Goal: Communication & Community: Answer question/provide support

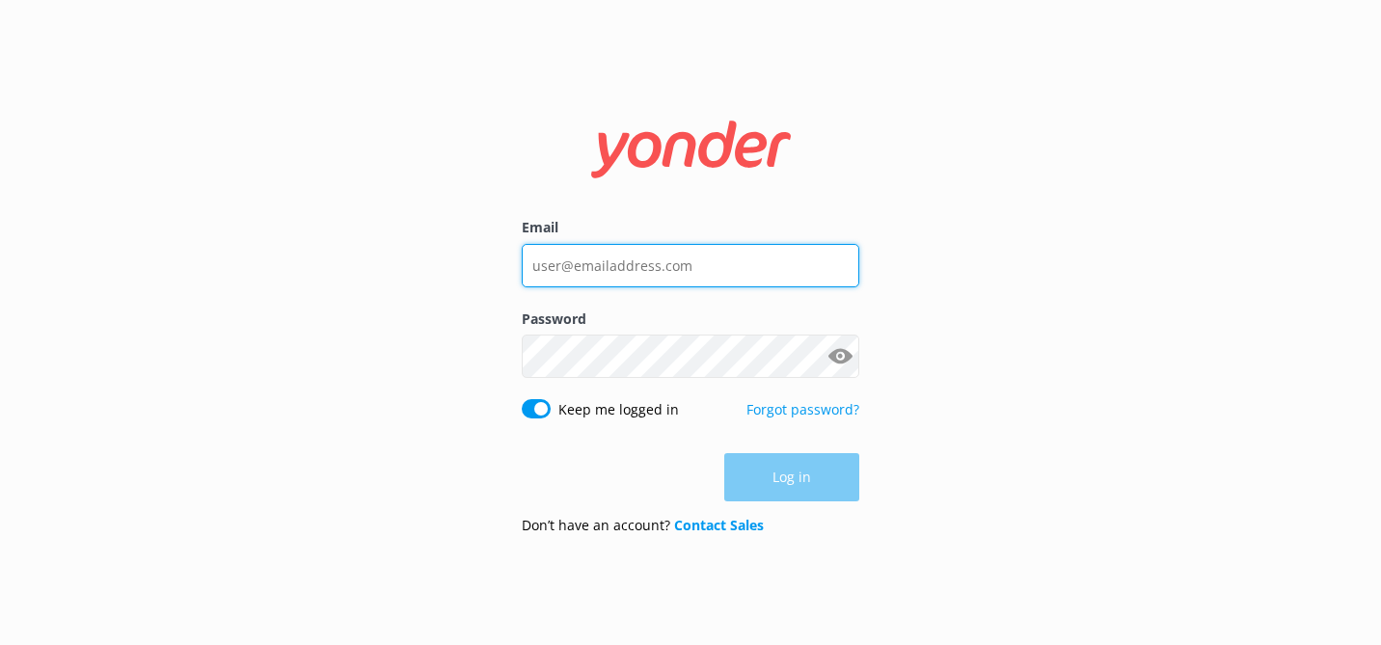
click at [571, 268] on input "Email" at bounding box center [691, 265] width 338 height 43
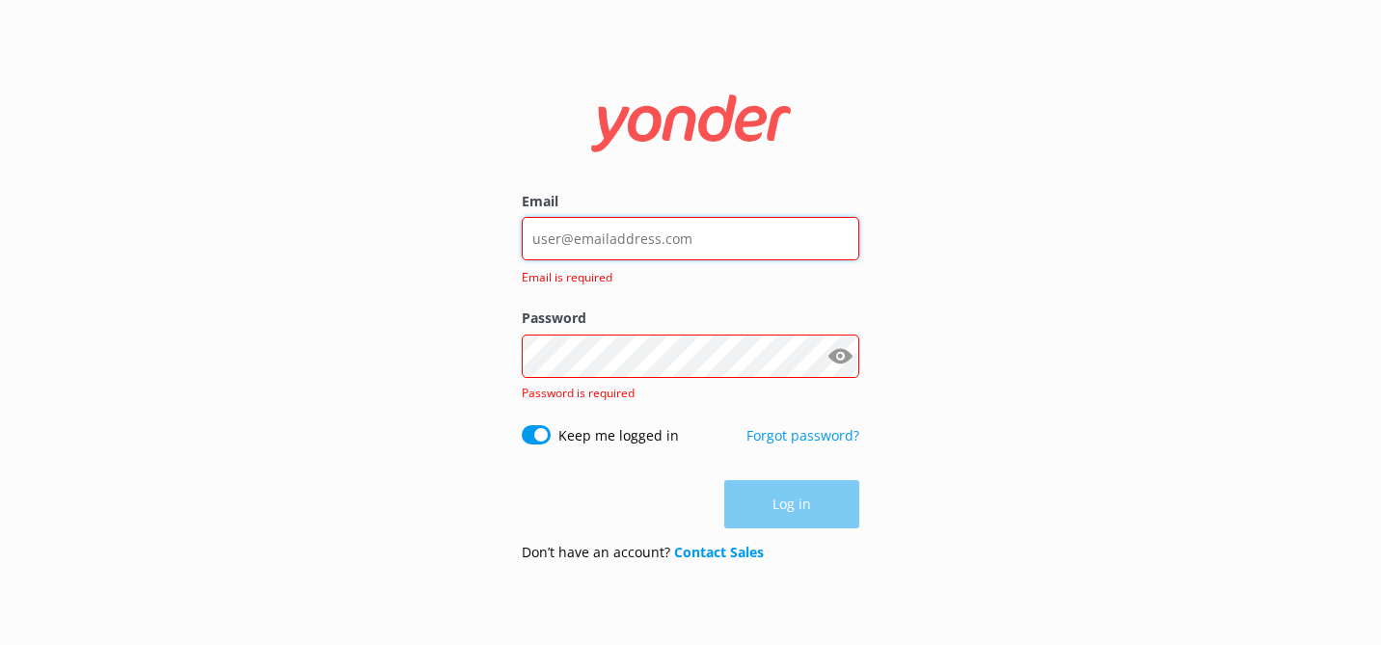
type input "[PERSON_NAME][EMAIL_ADDRESS][DOMAIN_NAME]"
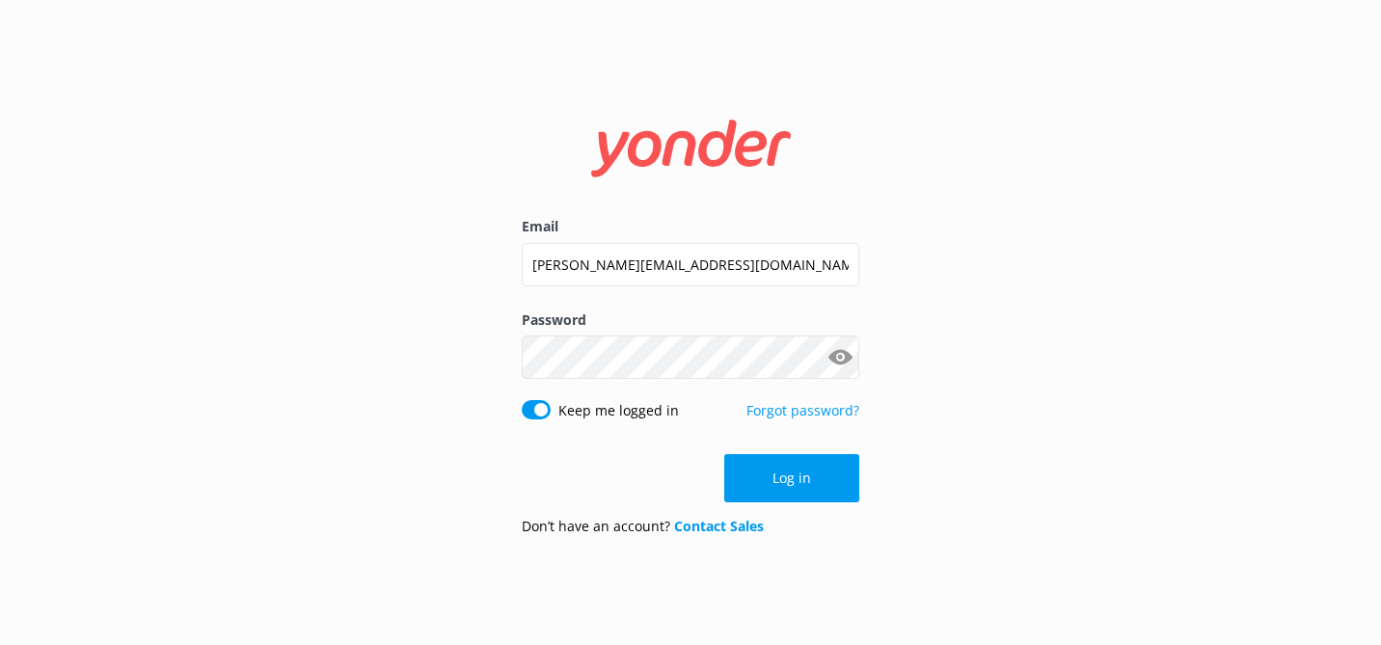
click at [809, 483] on button "Log in" at bounding box center [791, 478] width 135 height 48
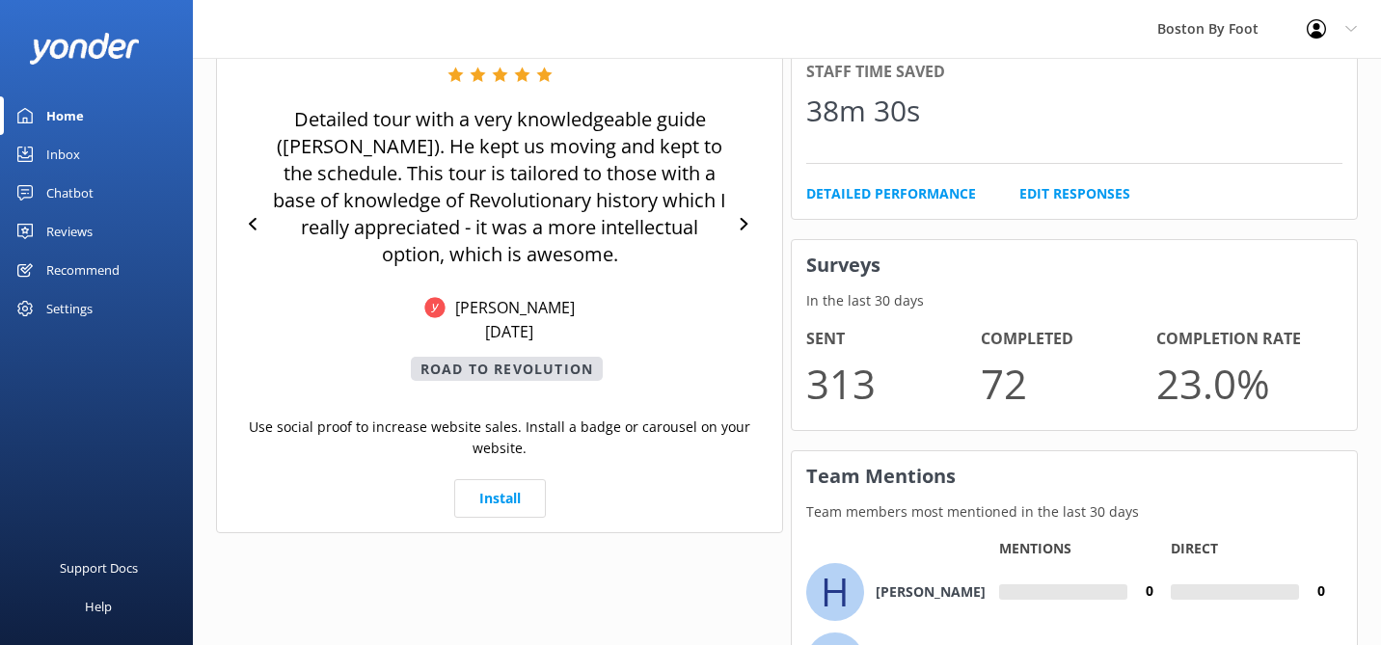
scroll to position [1123, 0]
click at [742, 222] on icon at bounding box center [744, 222] width 13 height 13
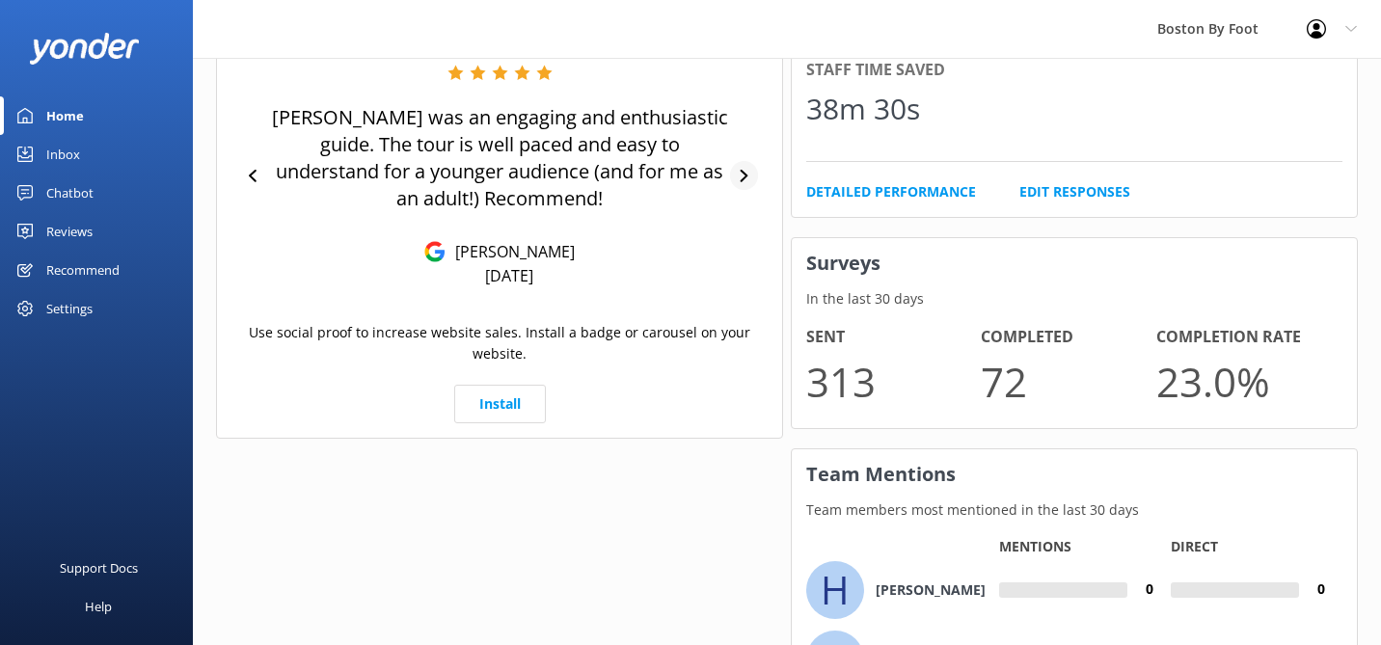
click at [747, 178] on icon at bounding box center [744, 176] width 13 height 13
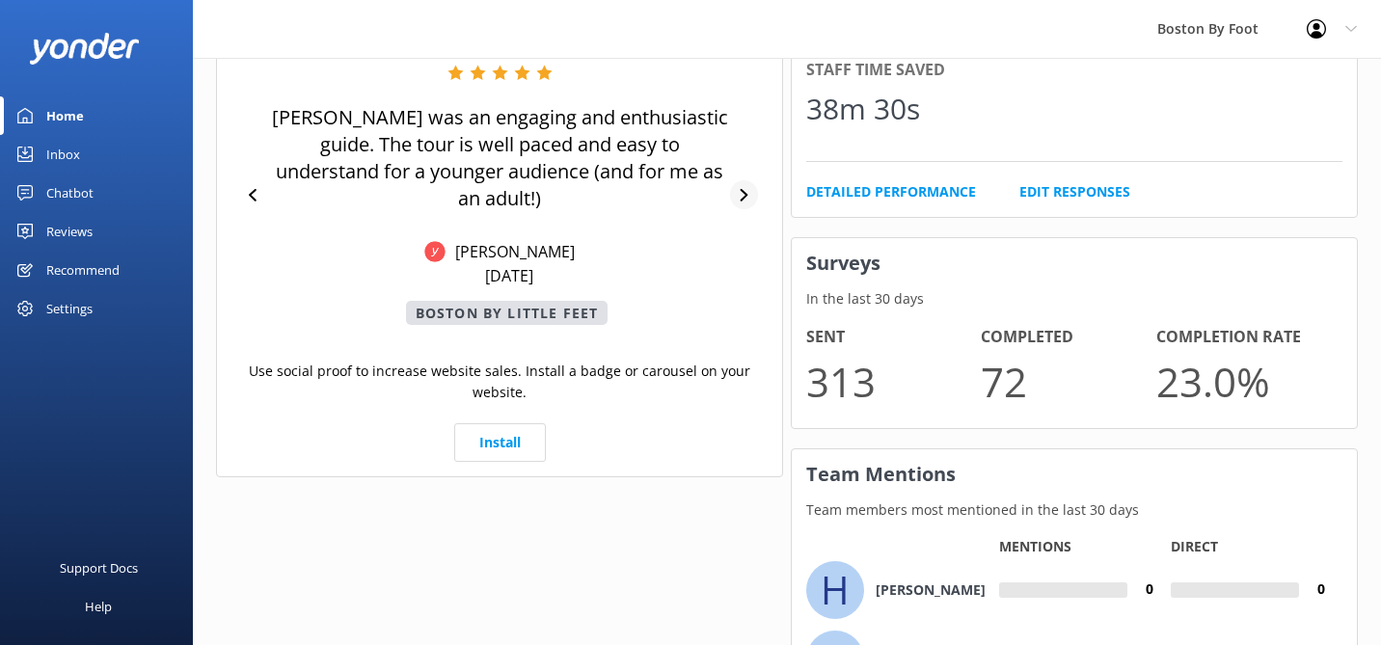
click at [747, 189] on icon at bounding box center [744, 195] width 13 height 13
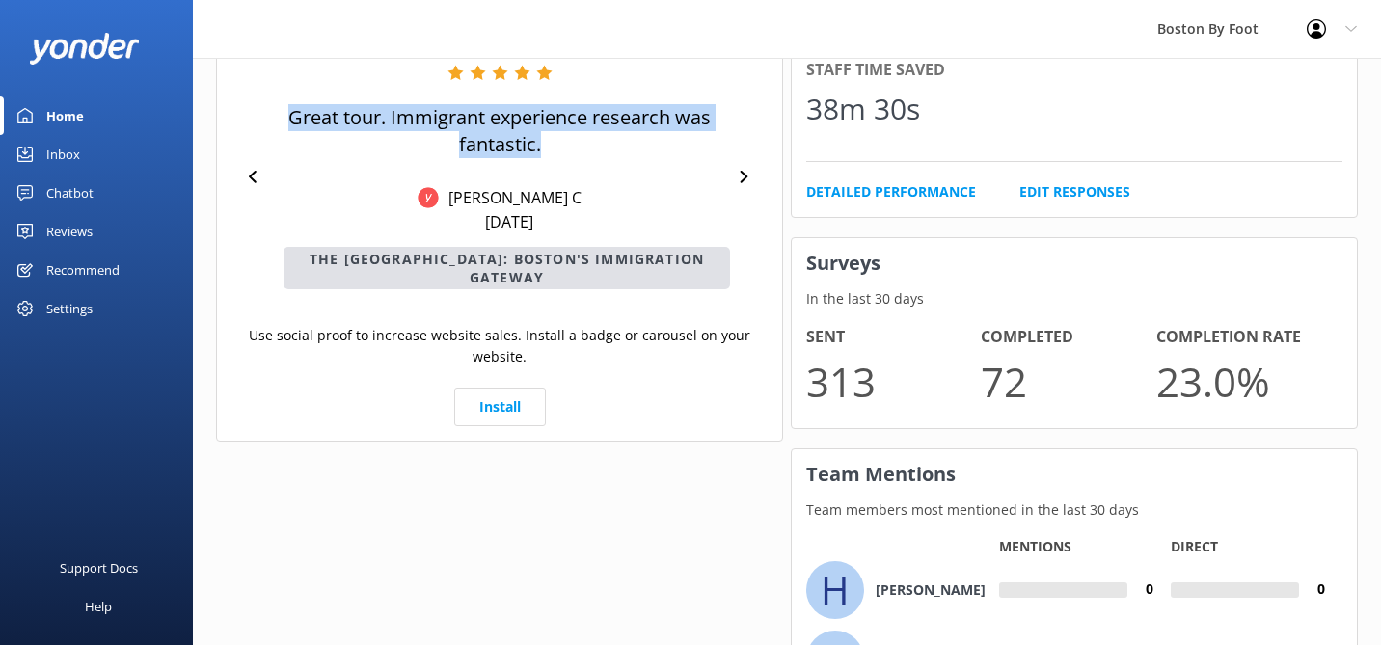
drag, startPoint x: 289, startPoint y: 117, endPoint x: 594, endPoint y: 153, distance: 307.0
click at [594, 154] on p "Great tour. Immigrant experience research was fantastic." at bounding box center [499, 131] width 461 height 54
copy p "Great tour. Immigrant experience research was fantastic."
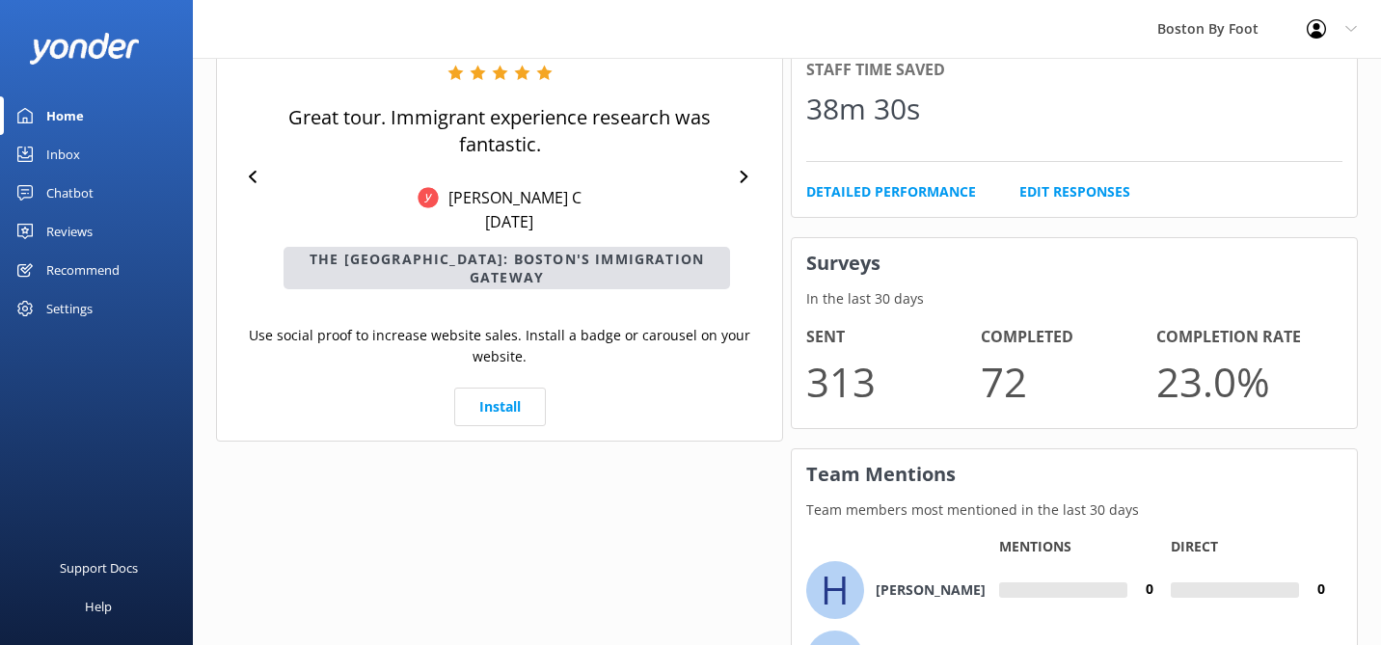
click at [546, 204] on div "Great tour. Immigrant experience research was fantastic. [PERSON_NAME] C [DATE]…" at bounding box center [499, 177] width 461 height 225
drag, startPoint x: 564, startPoint y: 213, endPoint x: 490, endPoint y: 193, distance: 77.0
click at [491, 193] on div "Great tour. Immigrant experience research was fantastic. [PERSON_NAME] C [DATE]…" at bounding box center [499, 177] width 461 height 225
copy div "[PERSON_NAME] C [DATE]"
click at [752, 163] on div at bounding box center [744, 177] width 28 height 29
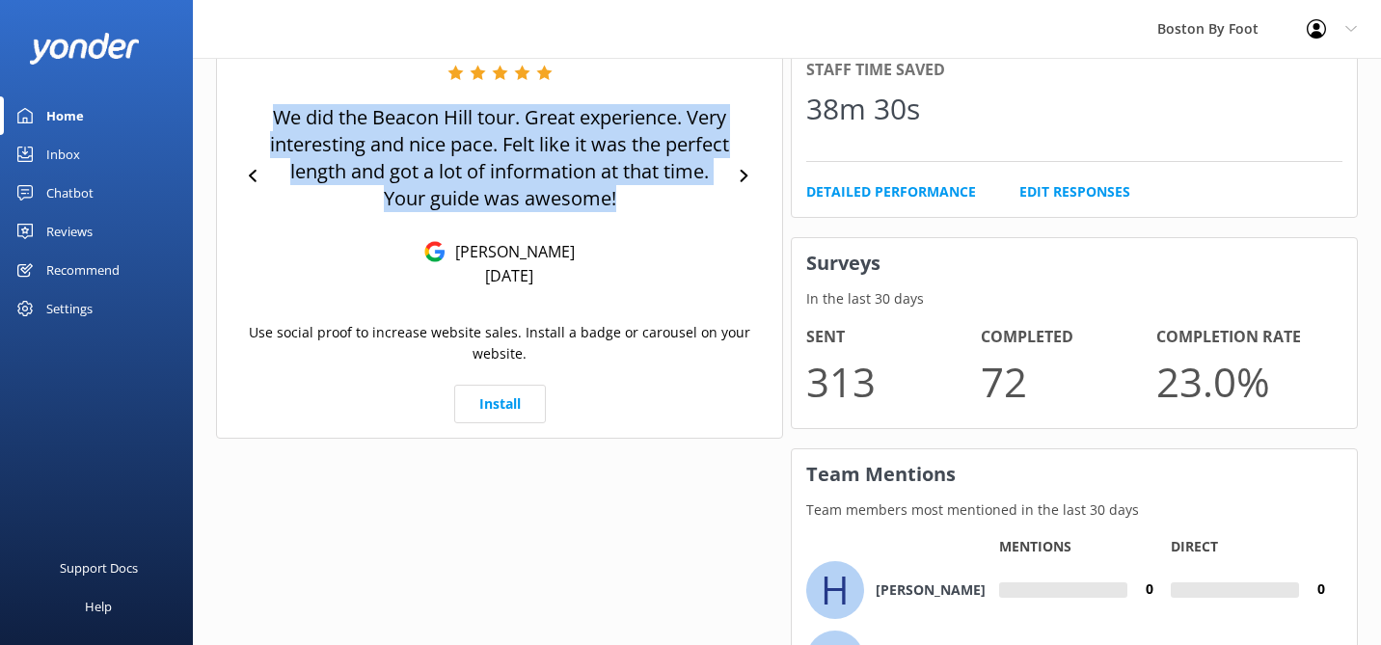
drag, startPoint x: 637, startPoint y: 202, endPoint x: 260, endPoint y: 117, distance: 386.6
click at [260, 117] on div "We did the Beacon Hill tour. Great experience. Very interesting and nice pace. …" at bounding box center [500, 176] width 536 height 222
copy p "We did the Beacon Hill tour. Great experience. Very interesting and nice pace. …"
drag, startPoint x: 564, startPoint y: 288, endPoint x: 459, endPoint y: 235, distance: 117.8
click at [459, 235] on div "We did the Beacon Hill tour. Great experience. Very interesting and nice pace. …" at bounding box center [500, 176] width 536 height 270
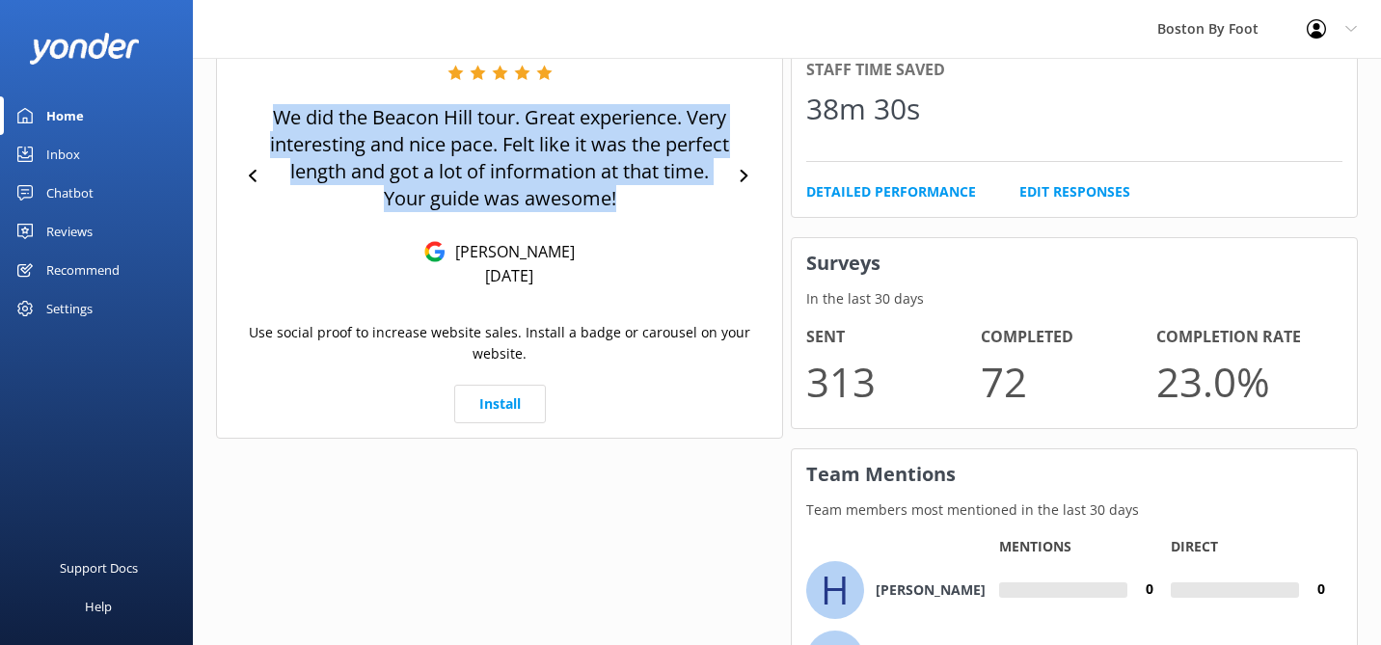
copy div "[PERSON_NAME] [DATE]"
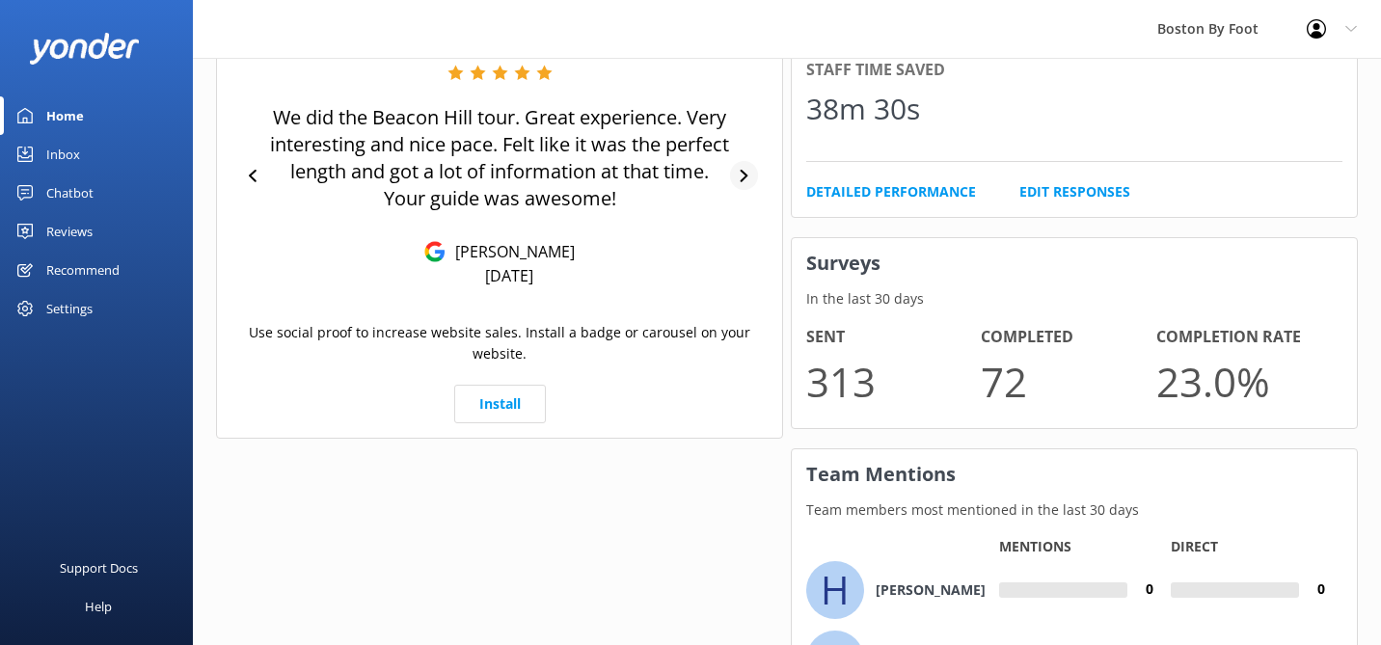
click at [751, 169] on div at bounding box center [744, 175] width 28 height 29
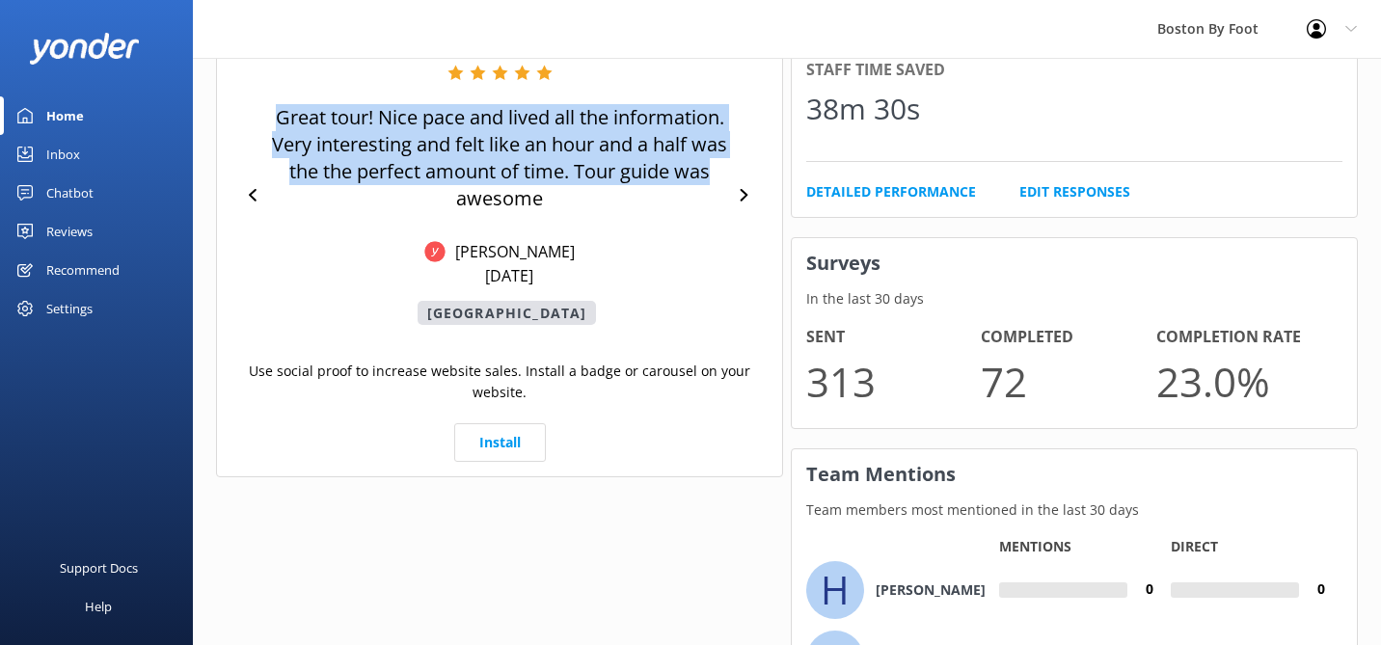
drag, startPoint x: 274, startPoint y: 114, endPoint x: 722, endPoint y: 176, distance: 451.9
click at [722, 176] on p "Great tour! Nice pace and lived all the information. Very interesting and felt …" at bounding box center [499, 158] width 461 height 108
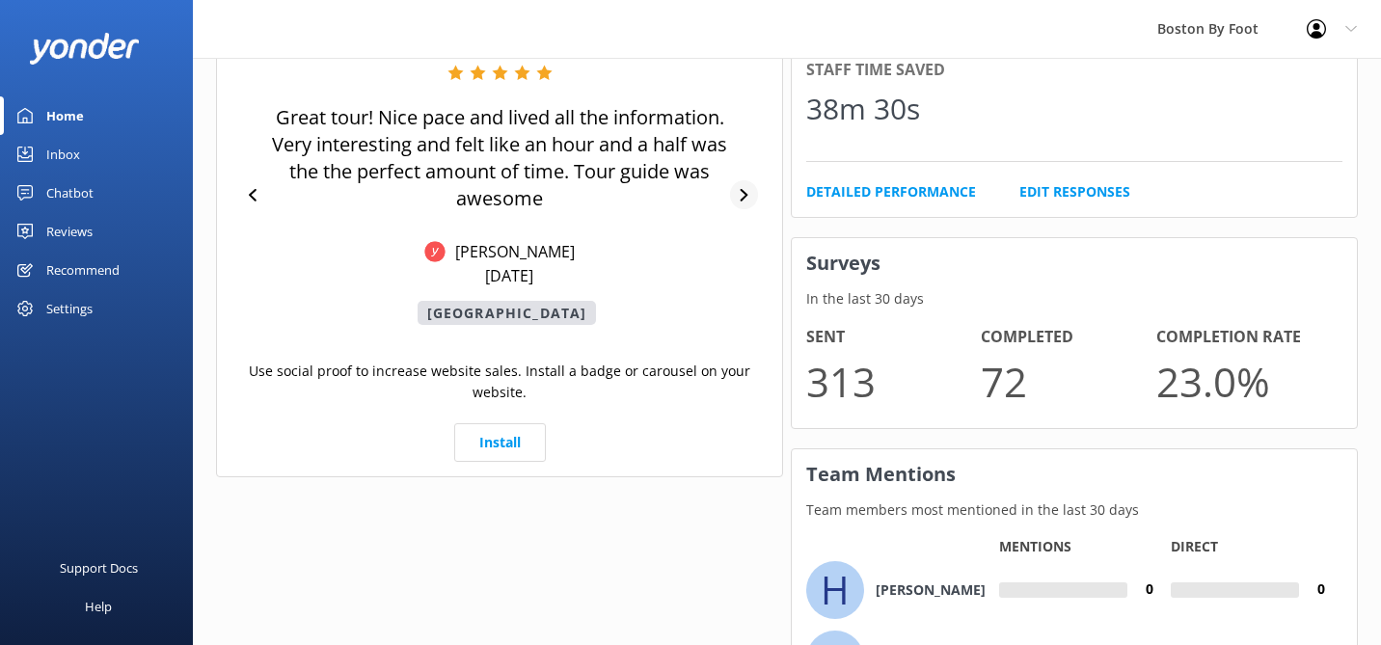
click at [740, 189] on icon at bounding box center [744, 195] width 13 height 13
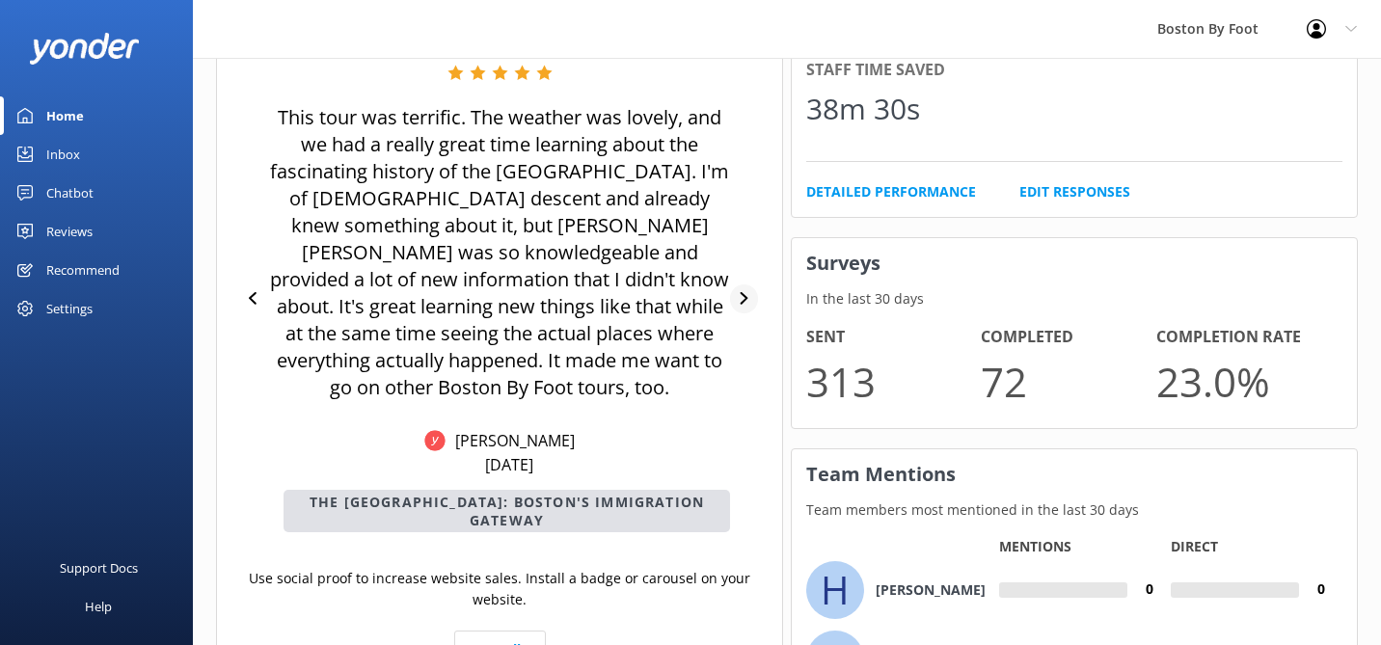
click at [743, 292] on icon at bounding box center [744, 298] width 13 height 13
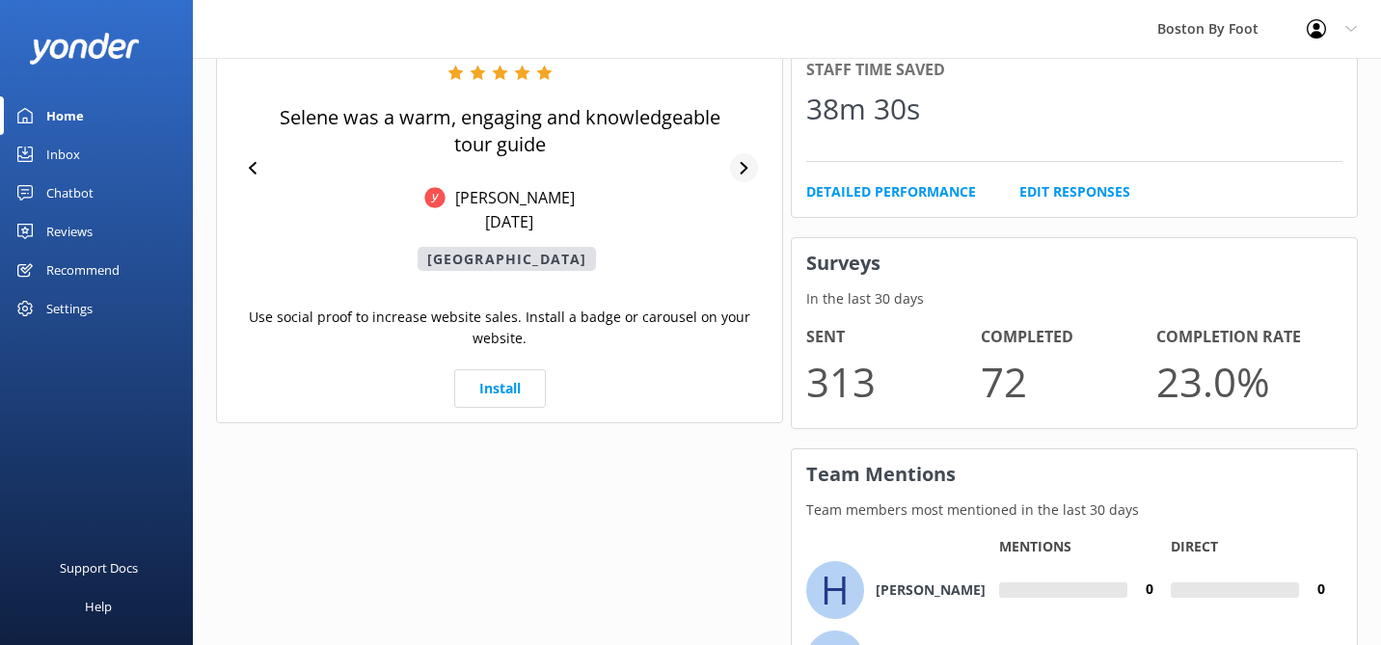
click at [752, 167] on div at bounding box center [744, 167] width 28 height 29
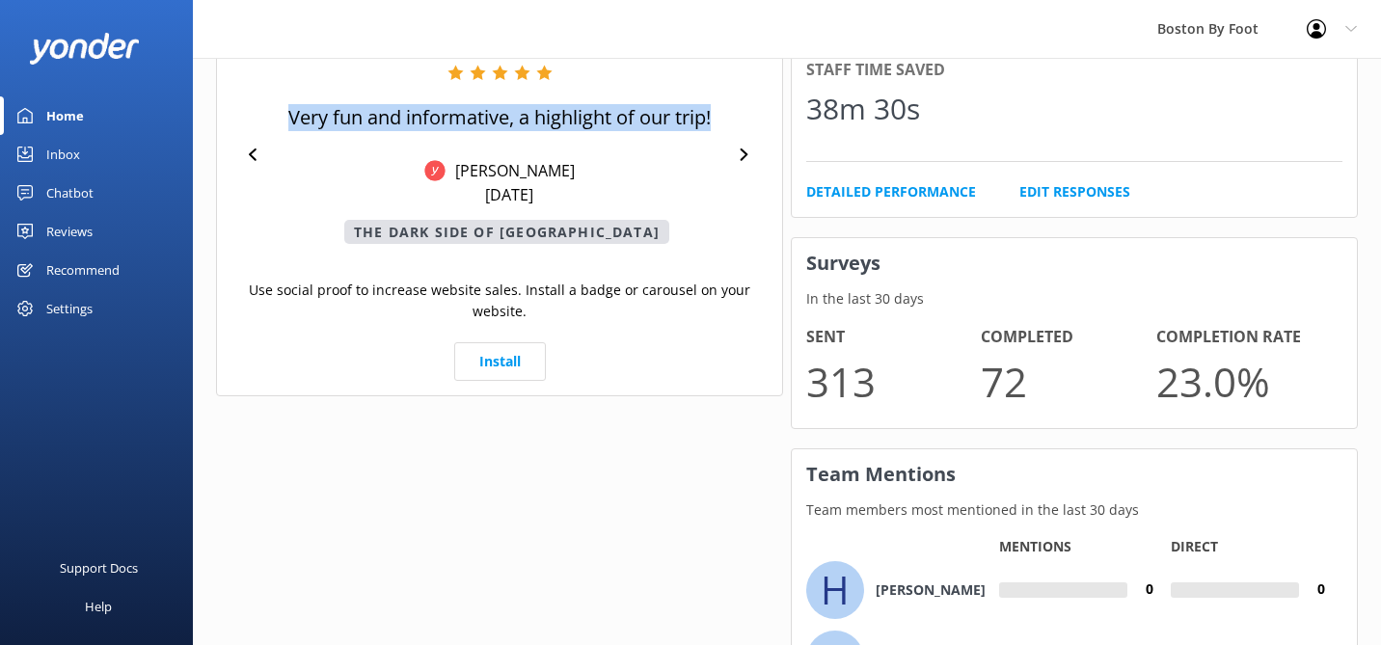
drag, startPoint x: 739, startPoint y: 126, endPoint x: 258, endPoint y: 128, distance: 481.4
click at [258, 128] on div "Very fun and informative, a highlight of our trip! [PERSON_NAME] [DATE] The Dar…" at bounding box center [500, 154] width 536 height 179
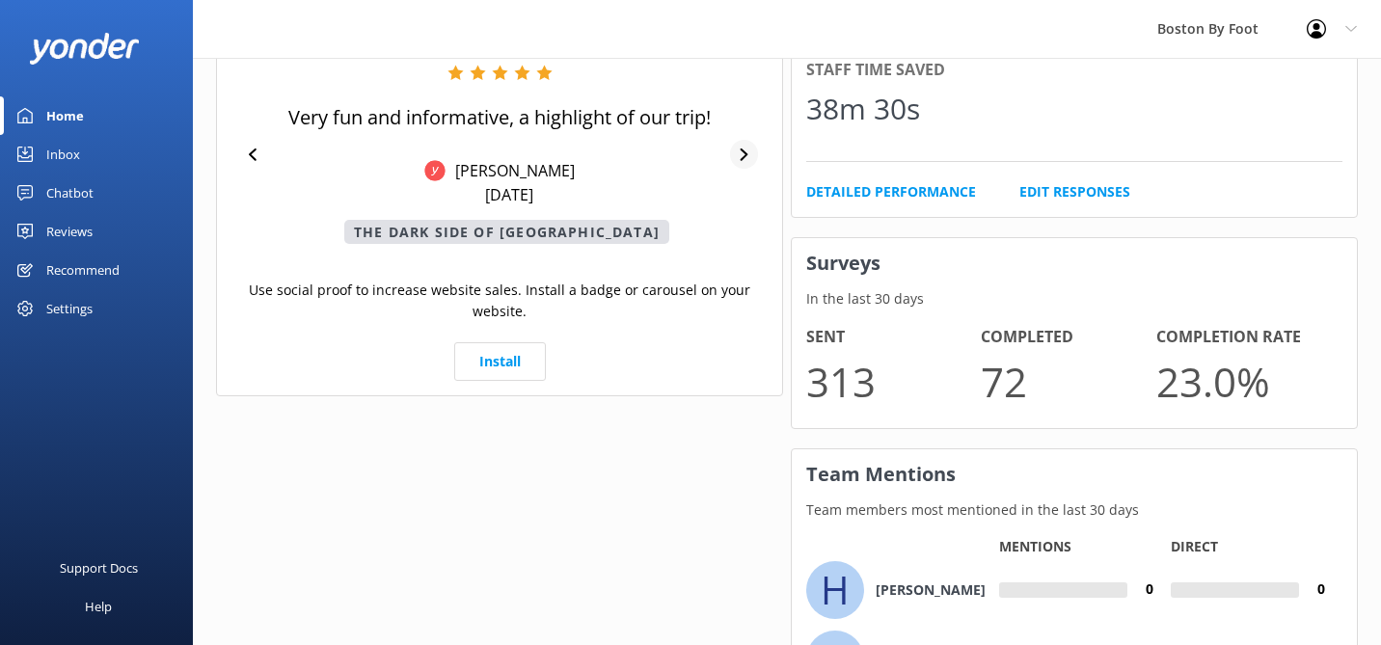
click at [752, 152] on div at bounding box center [744, 154] width 28 height 29
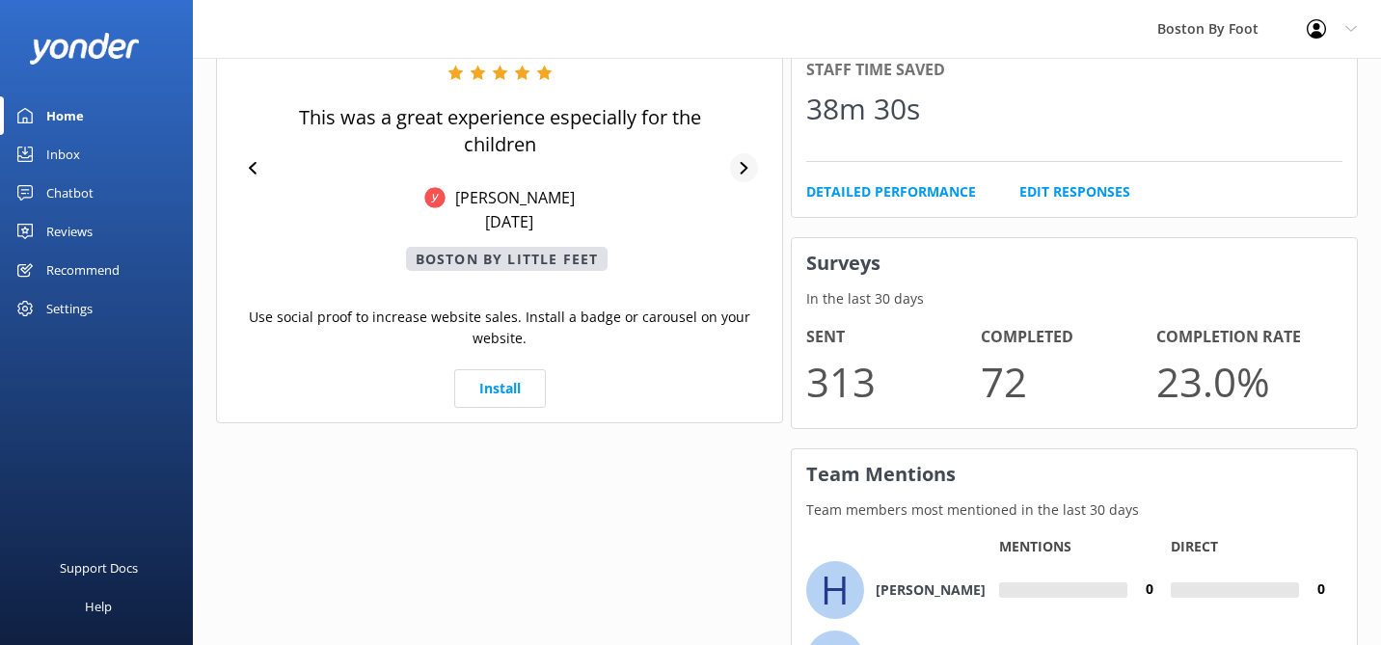
click at [744, 164] on icon at bounding box center [745, 168] width 8 height 13
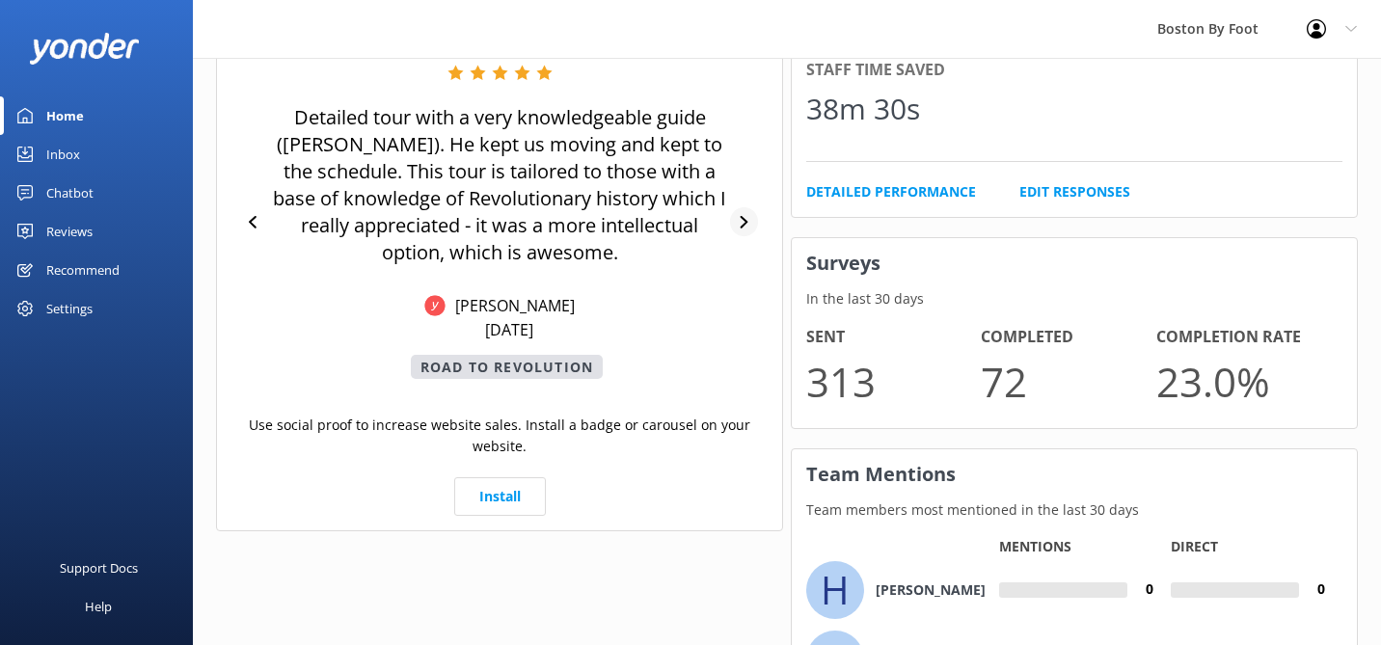
click at [749, 227] on icon at bounding box center [744, 222] width 13 height 13
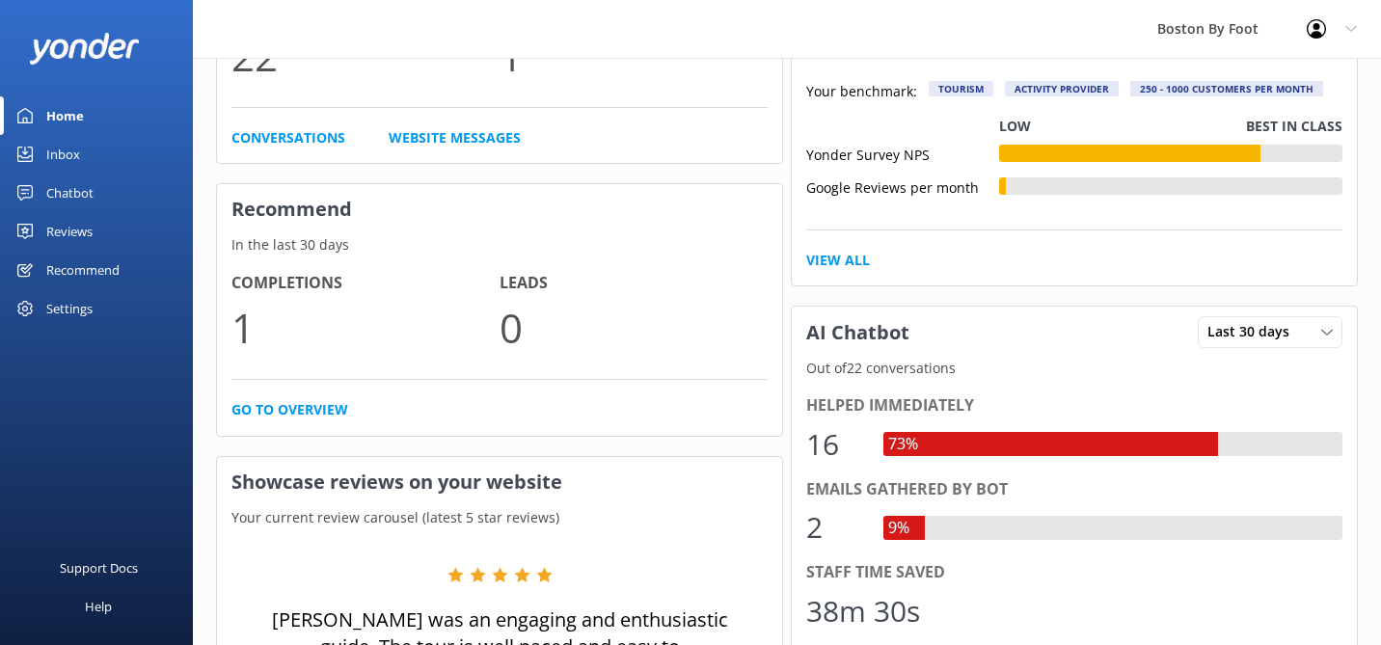
scroll to position [610, 0]
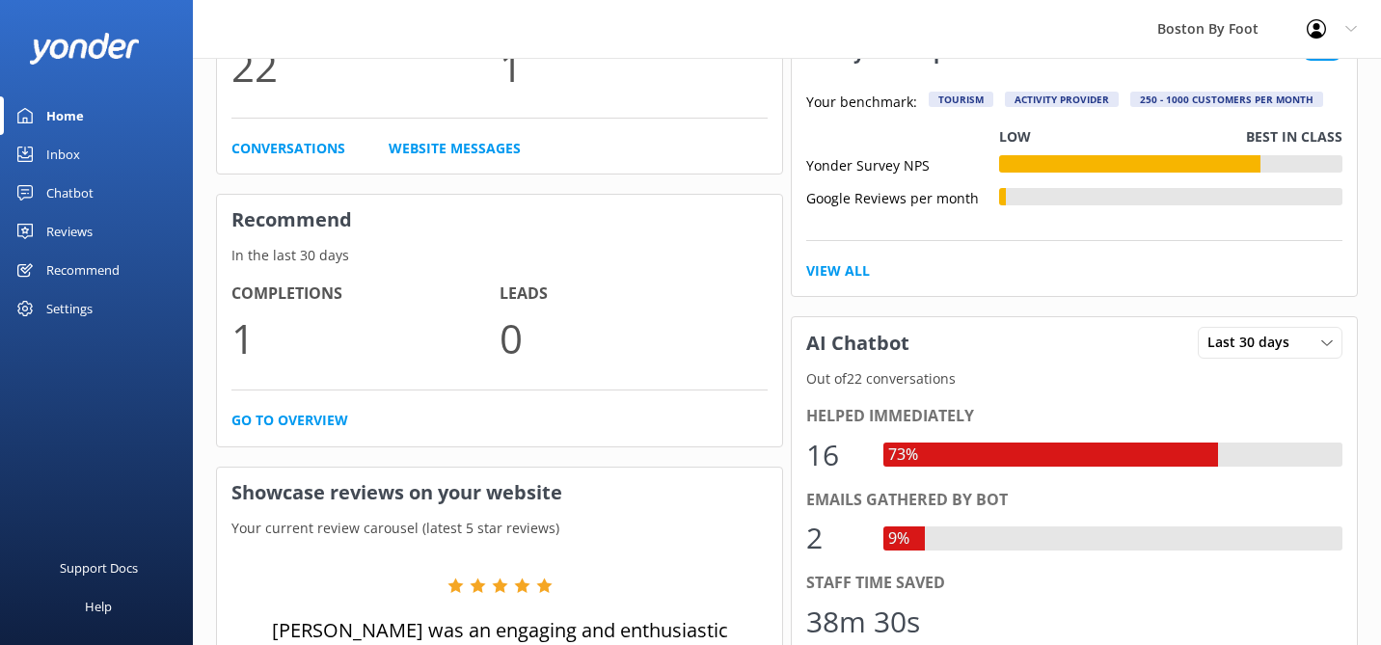
click at [65, 230] on div "Reviews" at bounding box center [69, 231] width 46 height 39
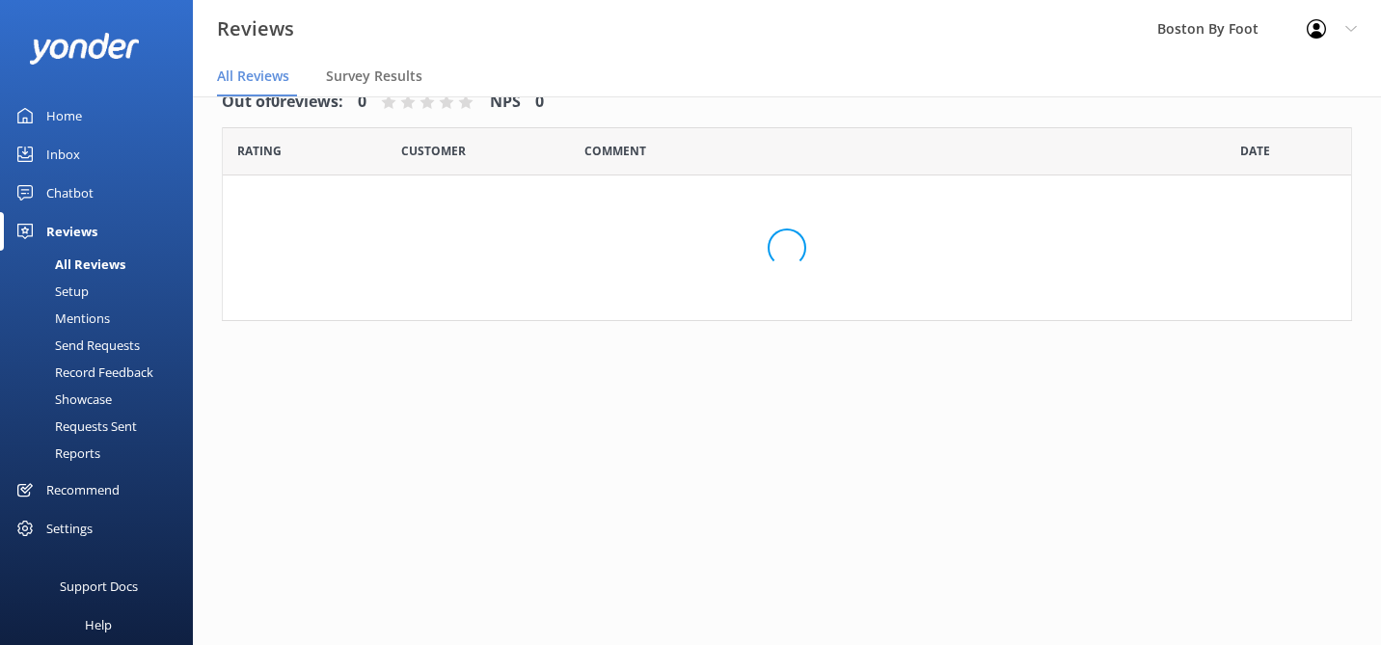
scroll to position [39, 0]
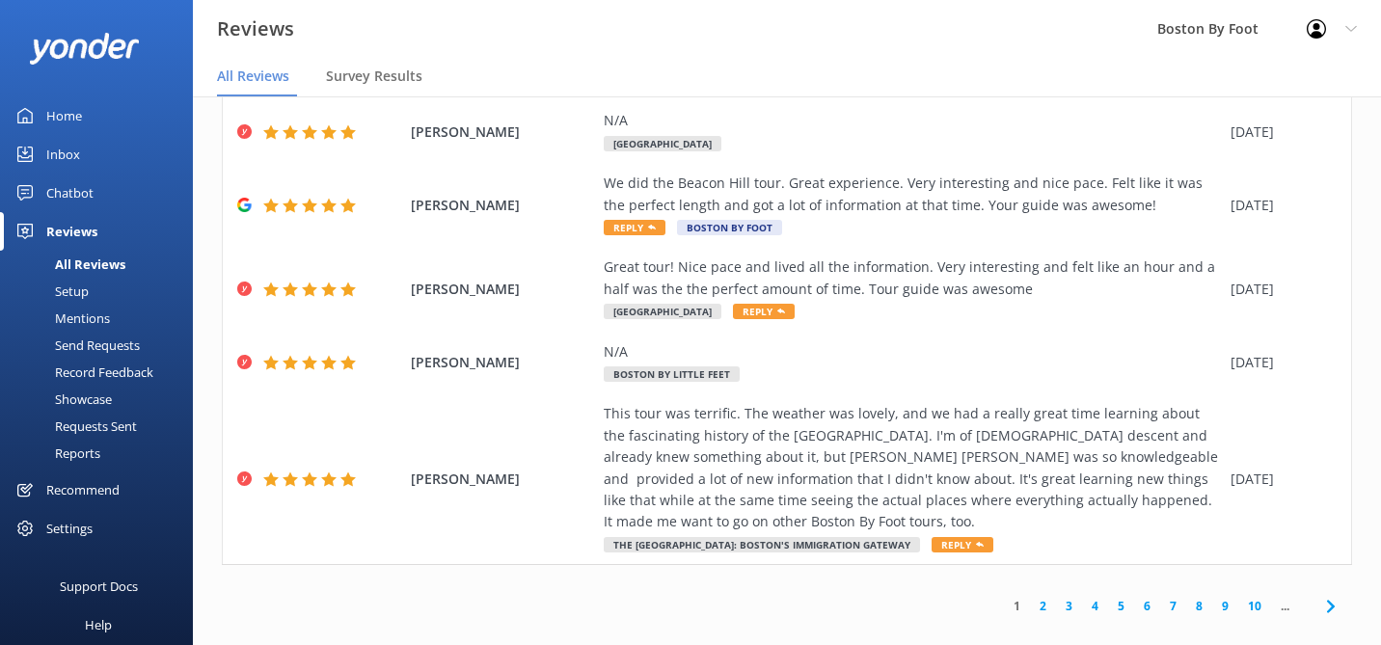
scroll to position [472, 0]
click at [1043, 599] on link "2" at bounding box center [1043, 608] width 26 height 18
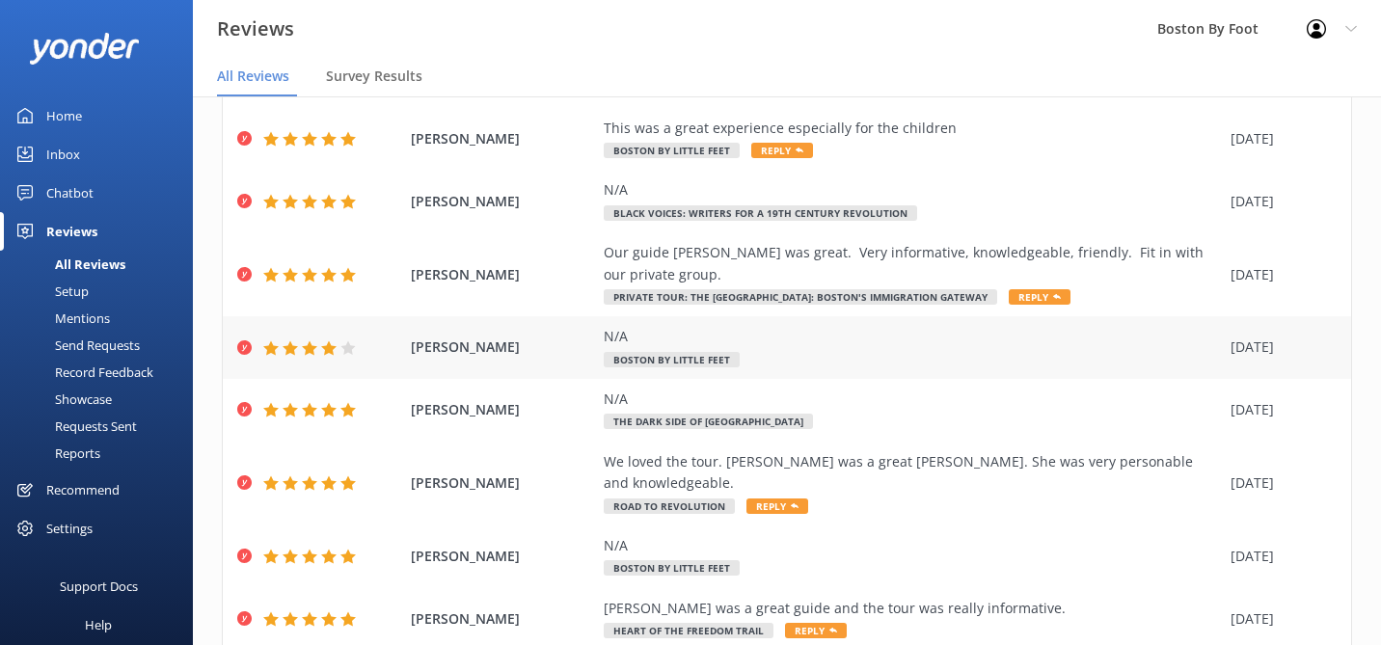
scroll to position [258, 0]
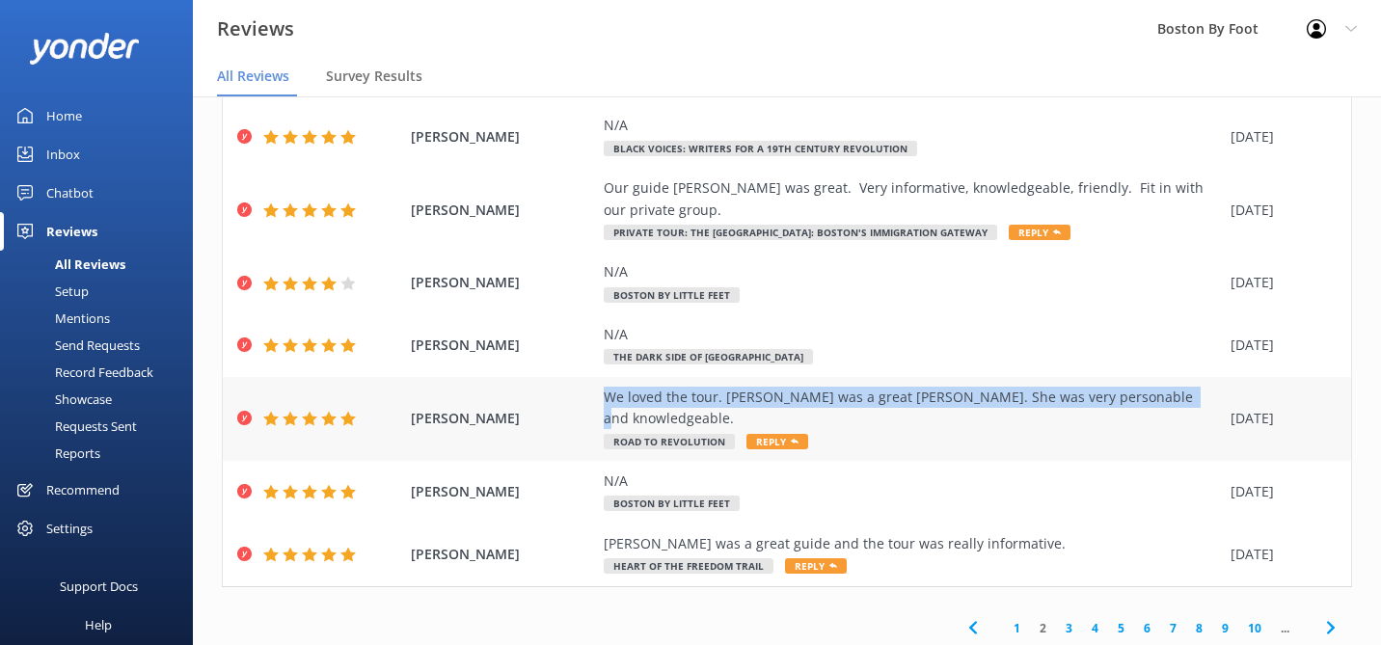
drag, startPoint x: 603, startPoint y: 373, endPoint x: 1156, endPoint y: 381, distance: 552.8
click at [1156, 381] on div "[PERSON_NAME] We loved the tour. [PERSON_NAME] was a great [PERSON_NAME]. She w…" at bounding box center [787, 419] width 1129 height 84
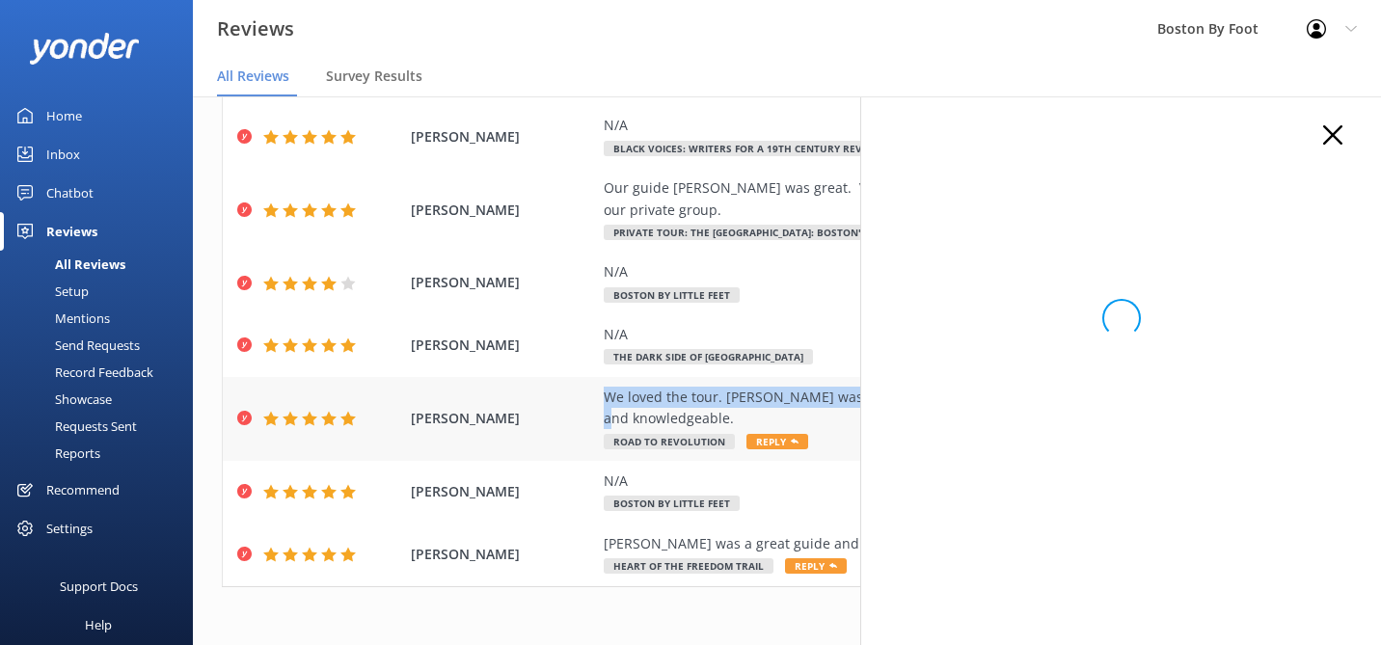
copy div "We loved the tour. [PERSON_NAME] was a great [PERSON_NAME]. She was very person…"
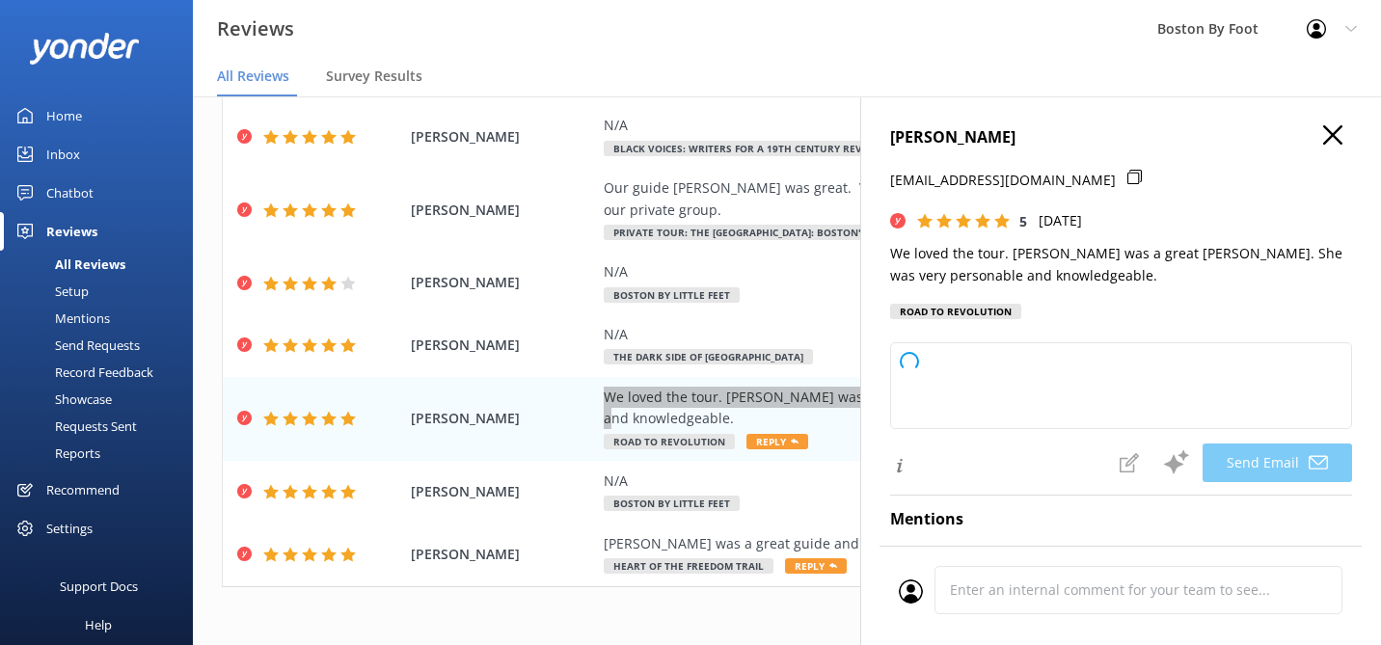
type textarea "Thank you so much for your wonderful review, [PERSON_NAME]! We're thrilled to h…"
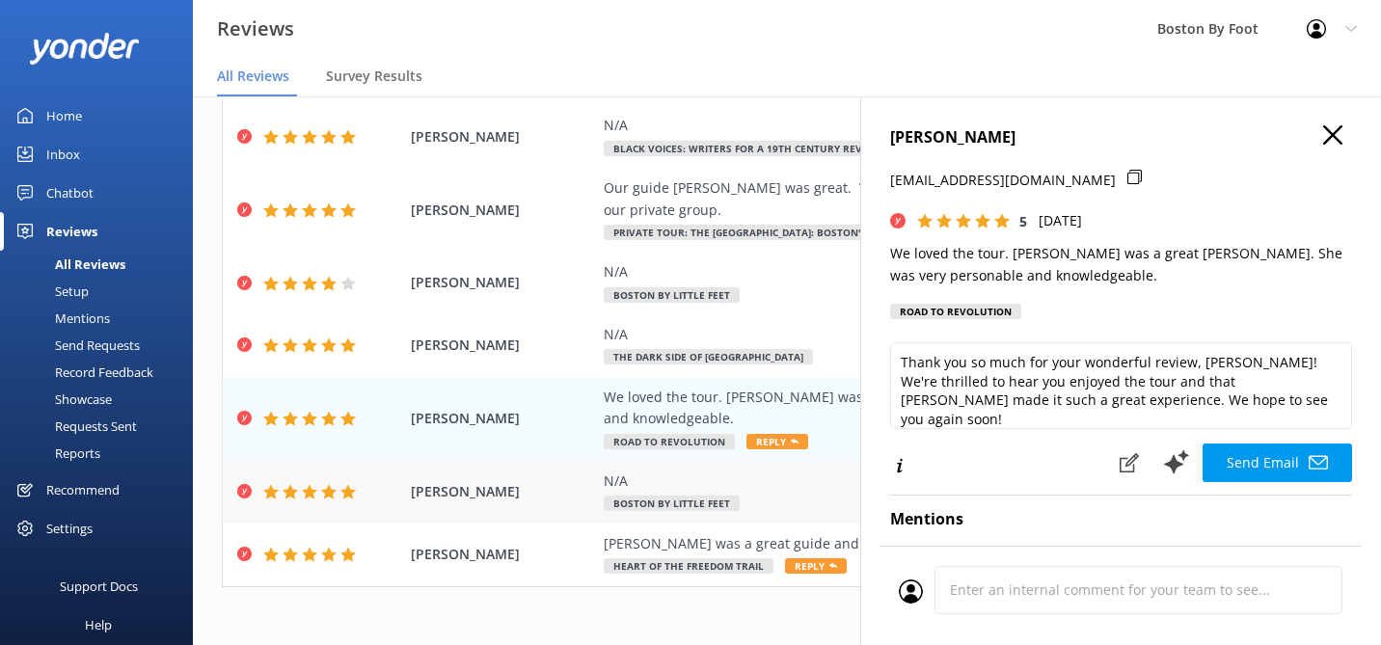
click at [696, 461] on div "[PERSON_NAME] N/A Boston By Little Feet [DATE]" at bounding box center [787, 492] width 1129 height 63
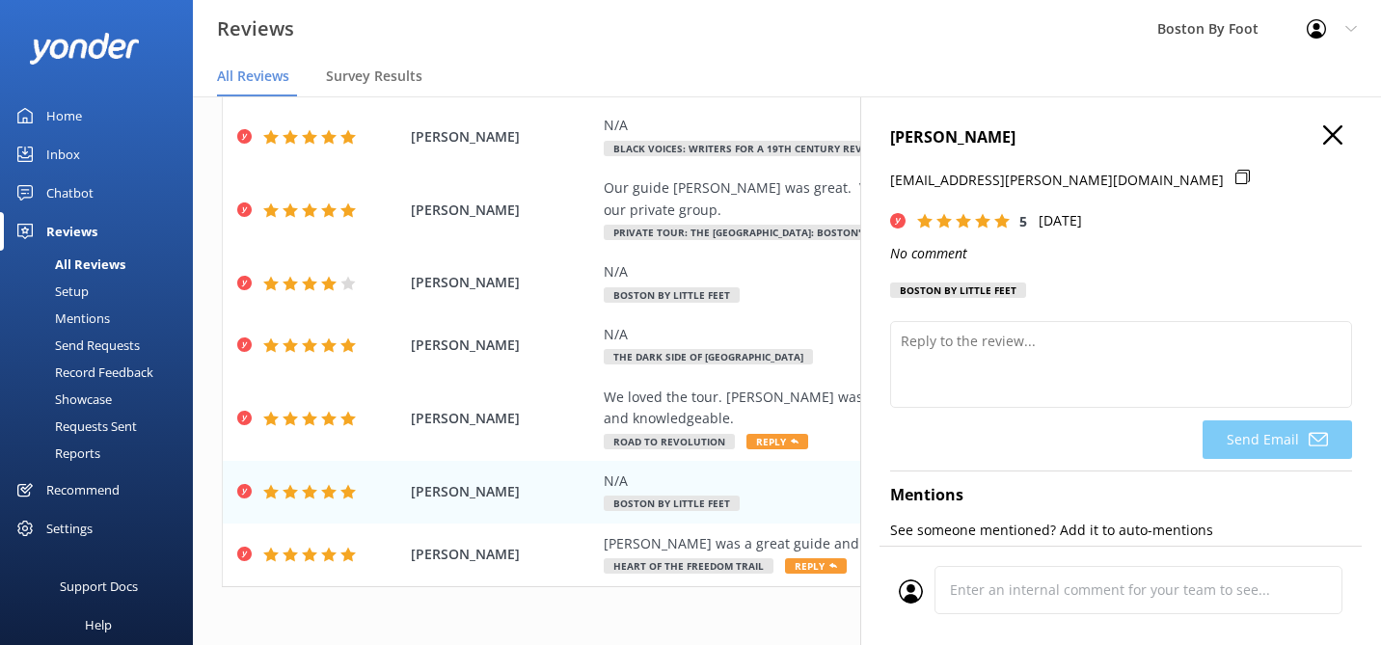
click at [1334, 126] on icon "button" at bounding box center [1333, 134] width 19 height 19
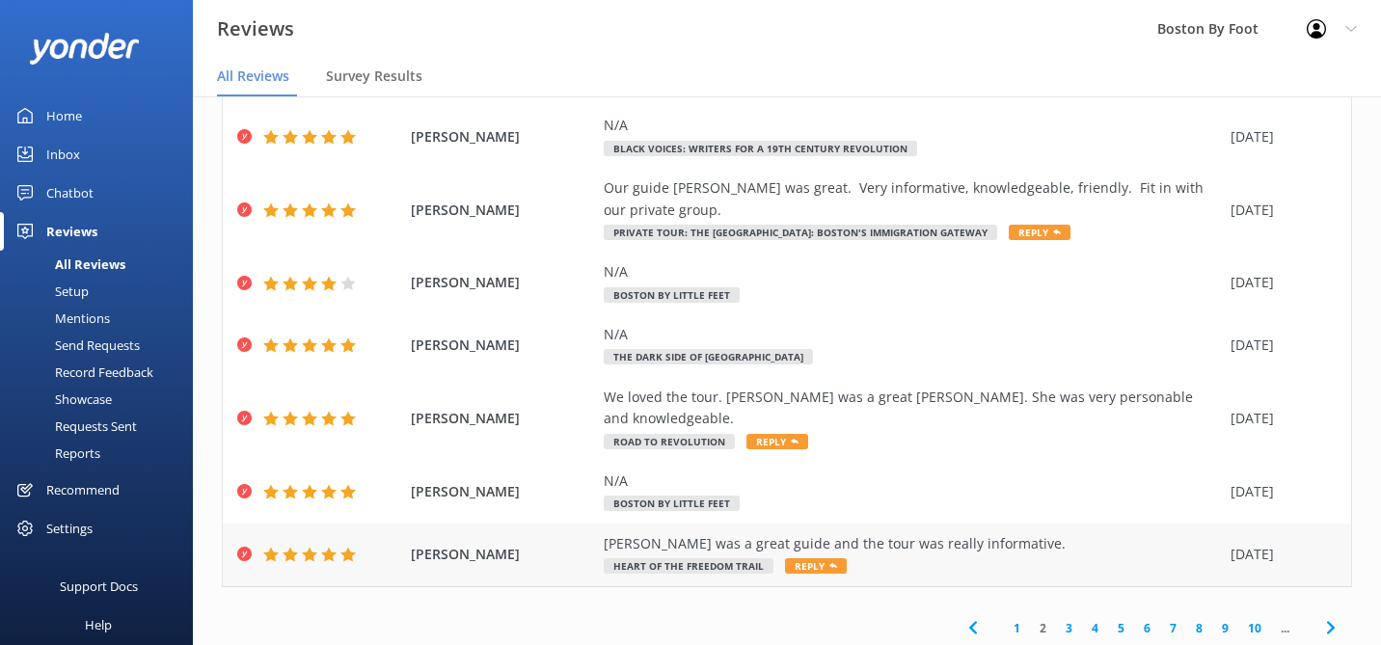
click at [1033, 533] on div "[PERSON_NAME] was a great guide and the tour was really informative." at bounding box center [912, 543] width 617 height 21
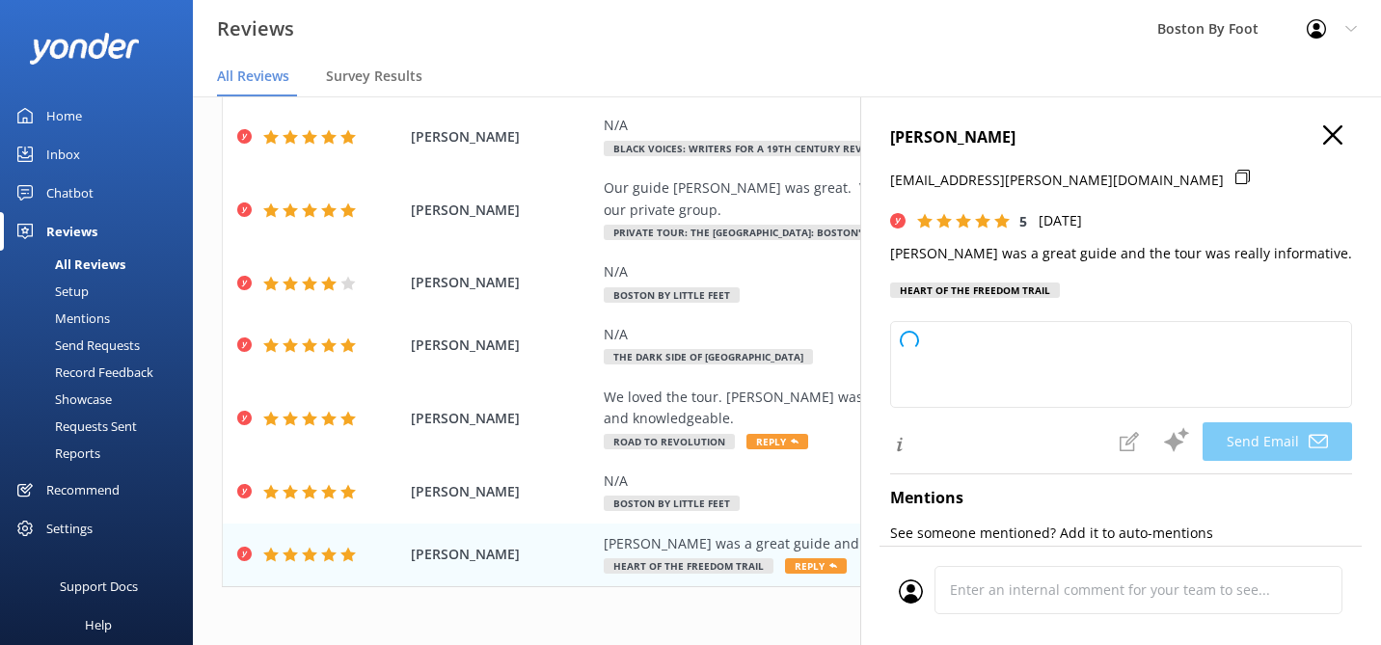
click at [1343, 132] on h4 "[PERSON_NAME]" at bounding box center [1121, 137] width 462 height 25
type textarea "Thank you so much, [PERSON_NAME]! We're thrilled to hear you enjoyed your tour …"
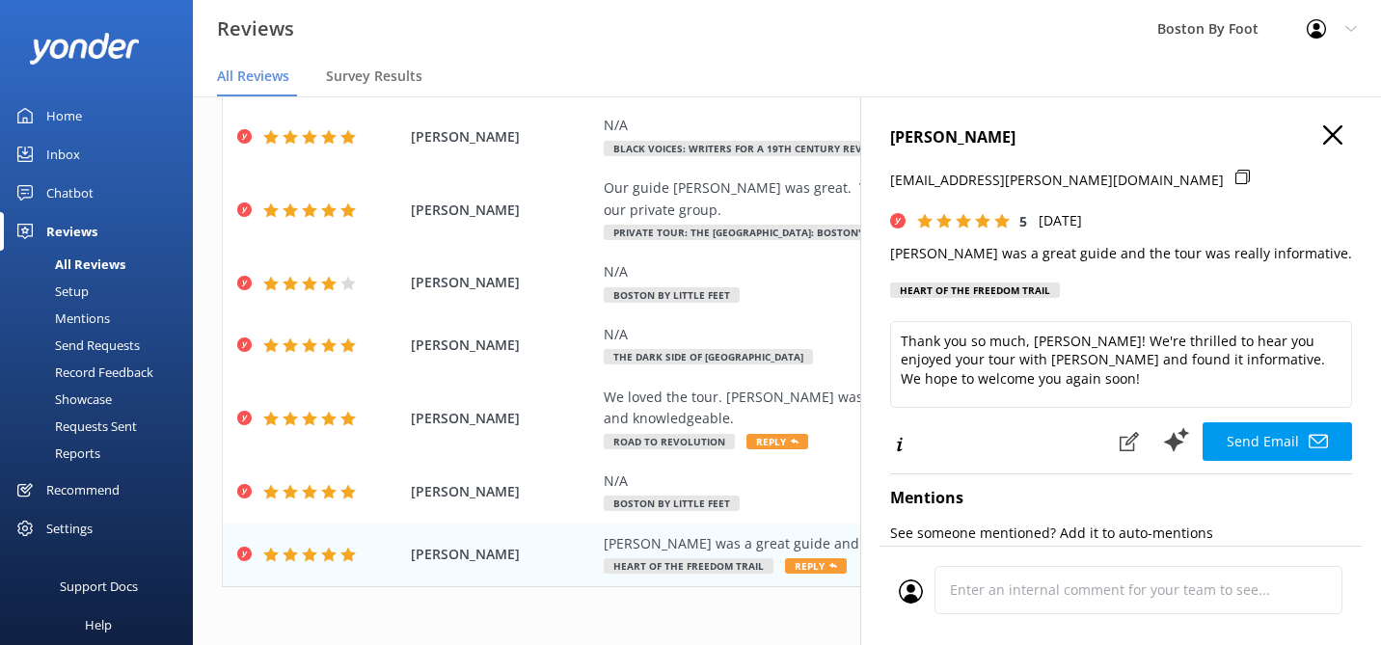
click at [1328, 132] on use "button" at bounding box center [1333, 134] width 19 height 19
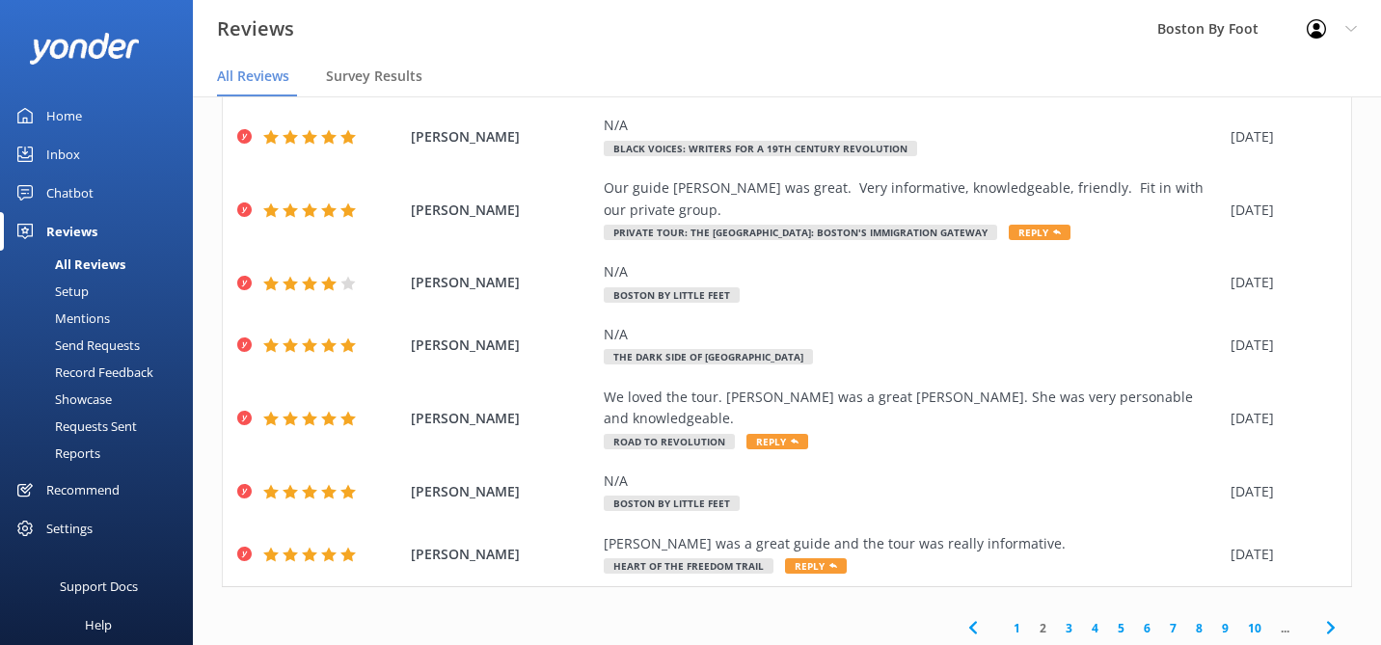
click at [1069, 619] on link "3" at bounding box center [1069, 628] width 26 height 18
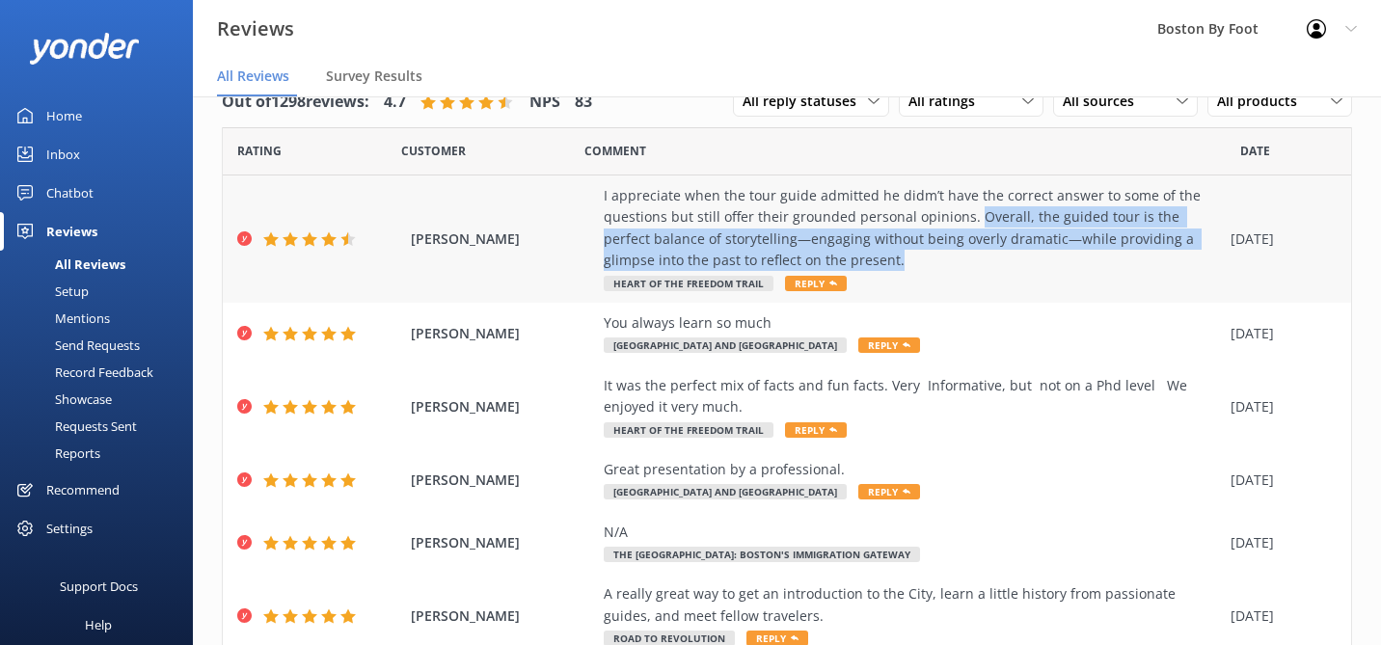
drag, startPoint x: 972, startPoint y: 216, endPoint x: 1203, endPoint y: 257, distance: 234.1
click at [1203, 257] on div "I appreciate when the tour guide admitted he didm’t have the correct answer to …" at bounding box center [912, 228] width 617 height 87
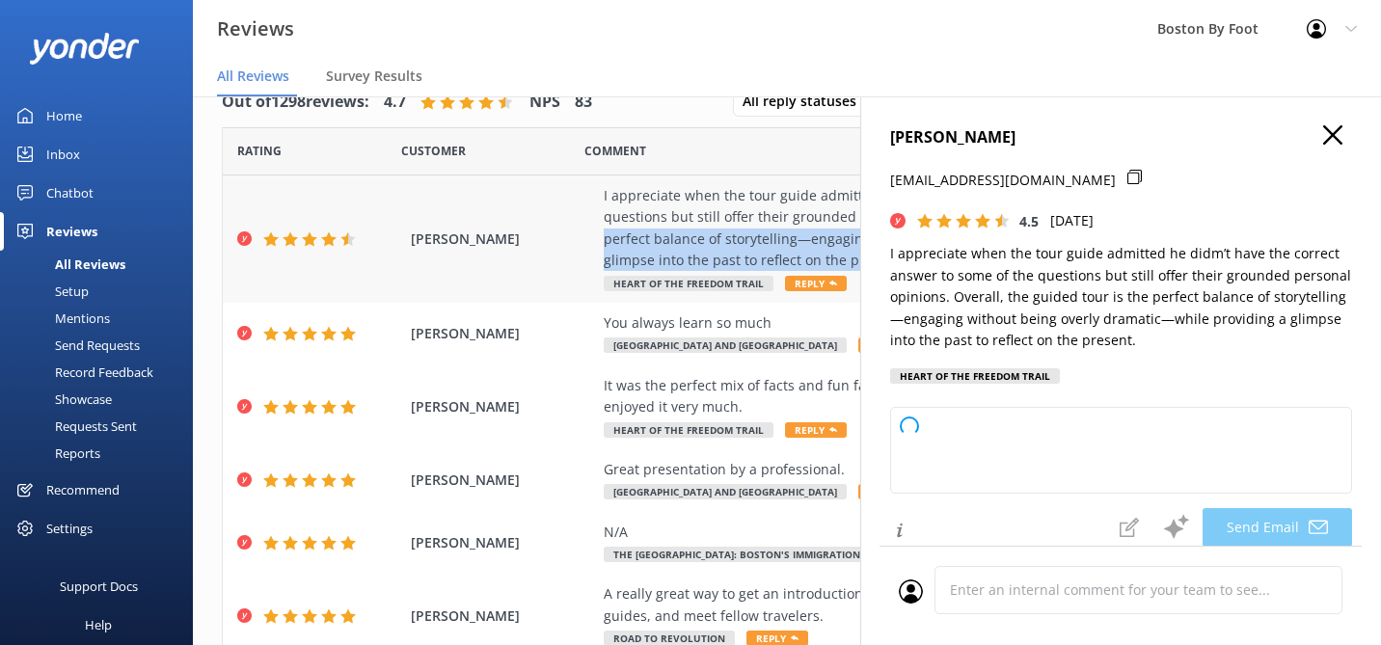
copy div "Overall, the guided tour is the perfect balance of storytelling—engaging withou…"
type textarea "Thank you so much for your thoughtful feedback, King! We're glad you enjoyed th…"
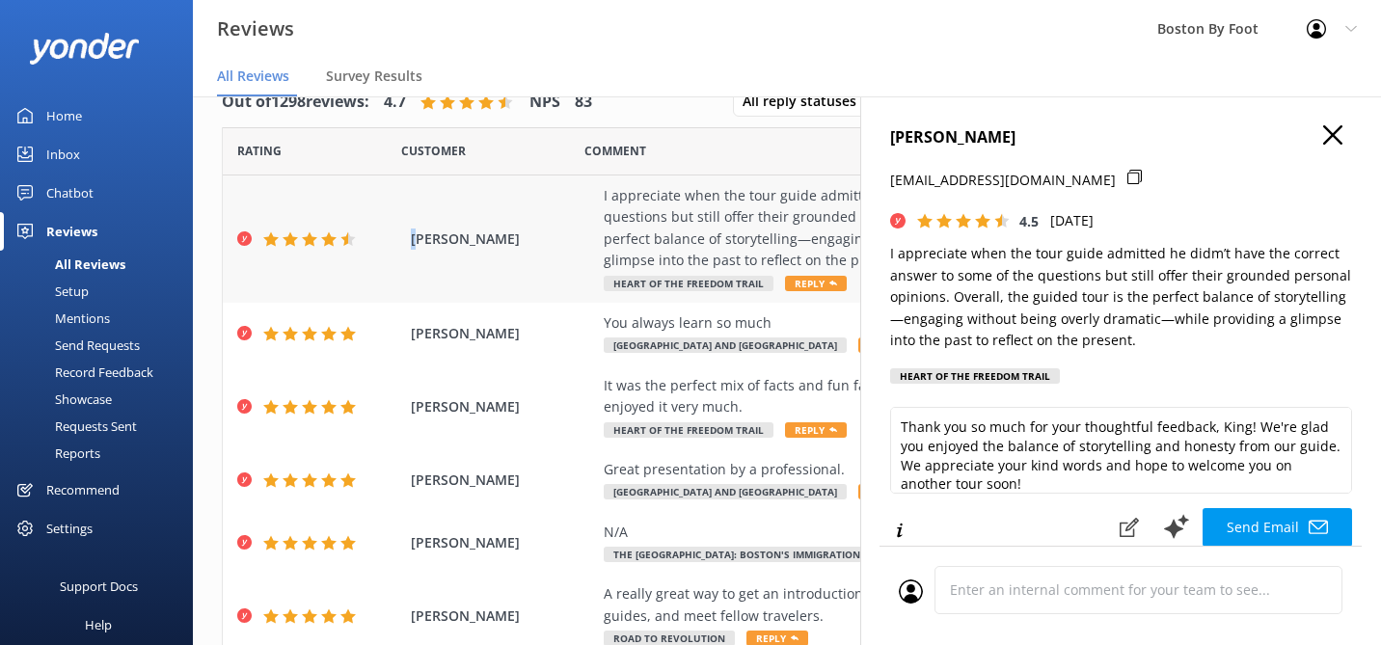
drag, startPoint x: 485, startPoint y: 223, endPoint x: 419, endPoint y: 233, distance: 67.4
click at [418, 234] on div "[PERSON_NAME] I appreciate when the tour guide admitted he didm’t have the corr…" at bounding box center [787, 239] width 1129 height 127
drag, startPoint x: 494, startPoint y: 241, endPoint x: 410, endPoint y: 241, distance: 83.9
click at [410, 241] on div "[PERSON_NAME] I appreciate when the tour guide admitted he didm’t have the corr…" at bounding box center [787, 239] width 1129 height 127
copy span "[PERSON_NAME]"
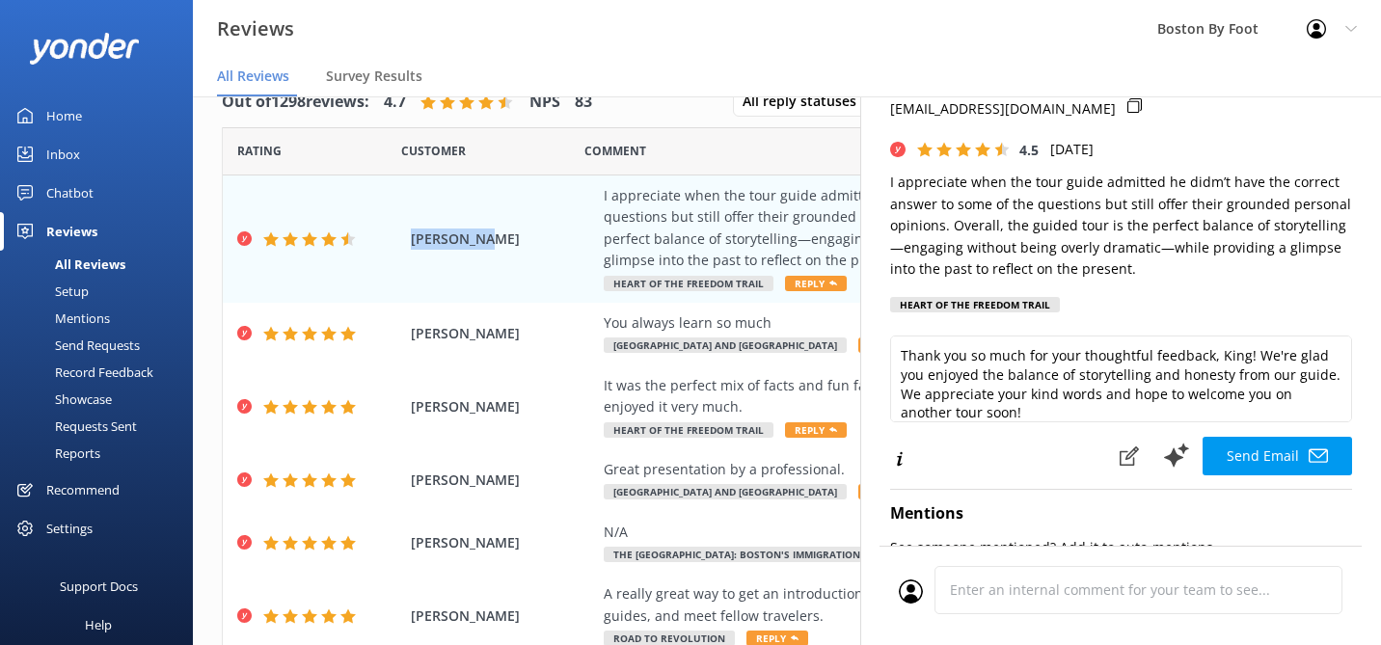
scroll to position [68, 0]
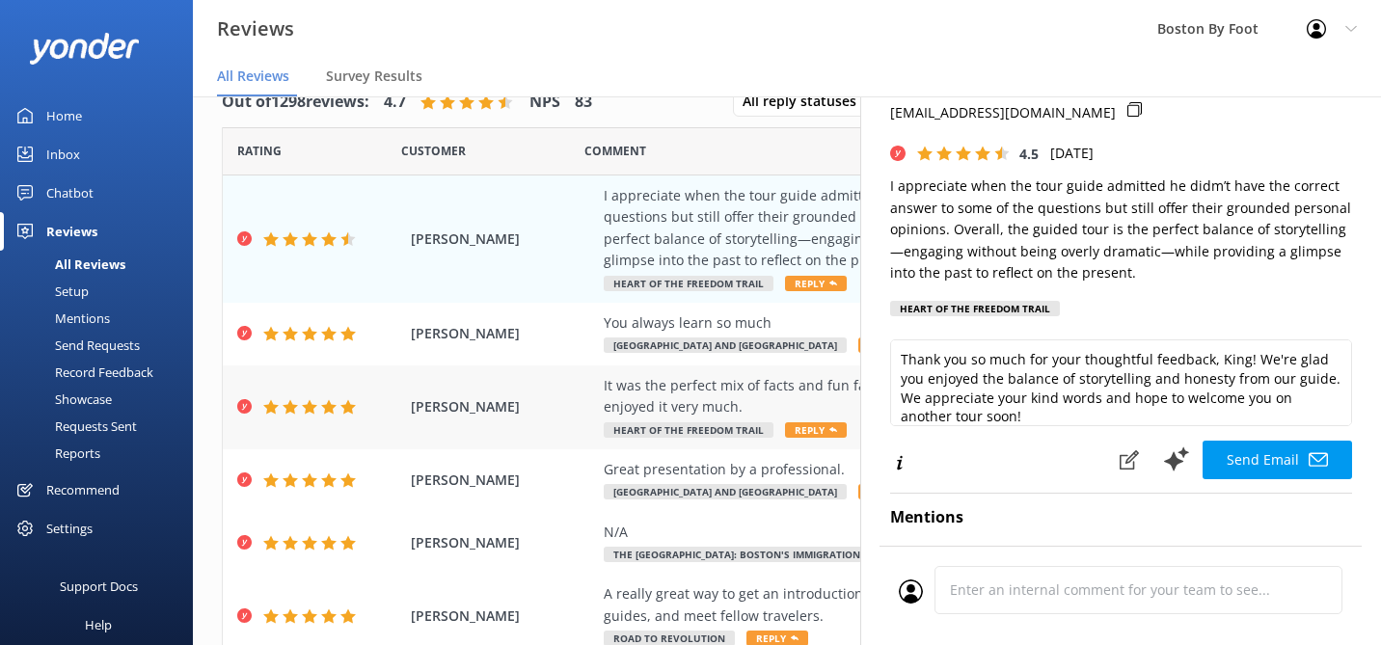
click at [704, 385] on div "It was the perfect mix of facts and fun facts. Very Informative, but not on a P…" at bounding box center [912, 396] width 617 height 43
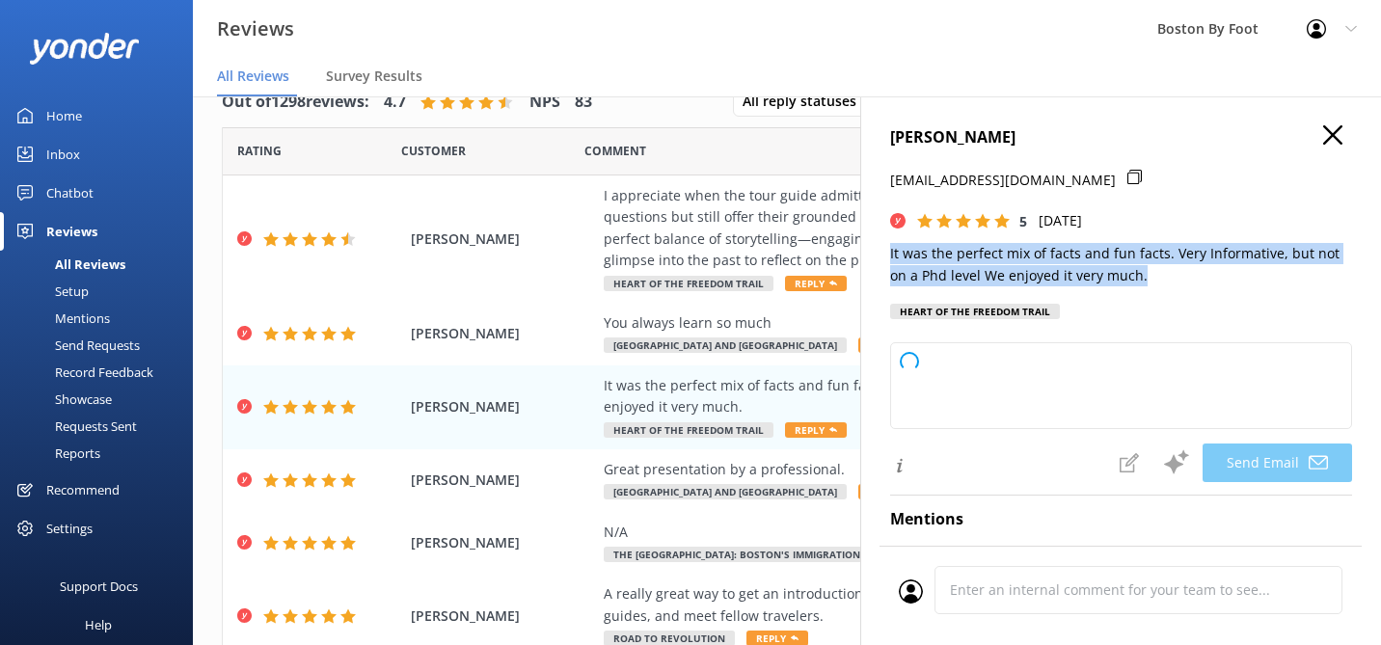
type textarea "Thank you so much, [PERSON_NAME]! We're delighted to hear you enjoyed the balan…"
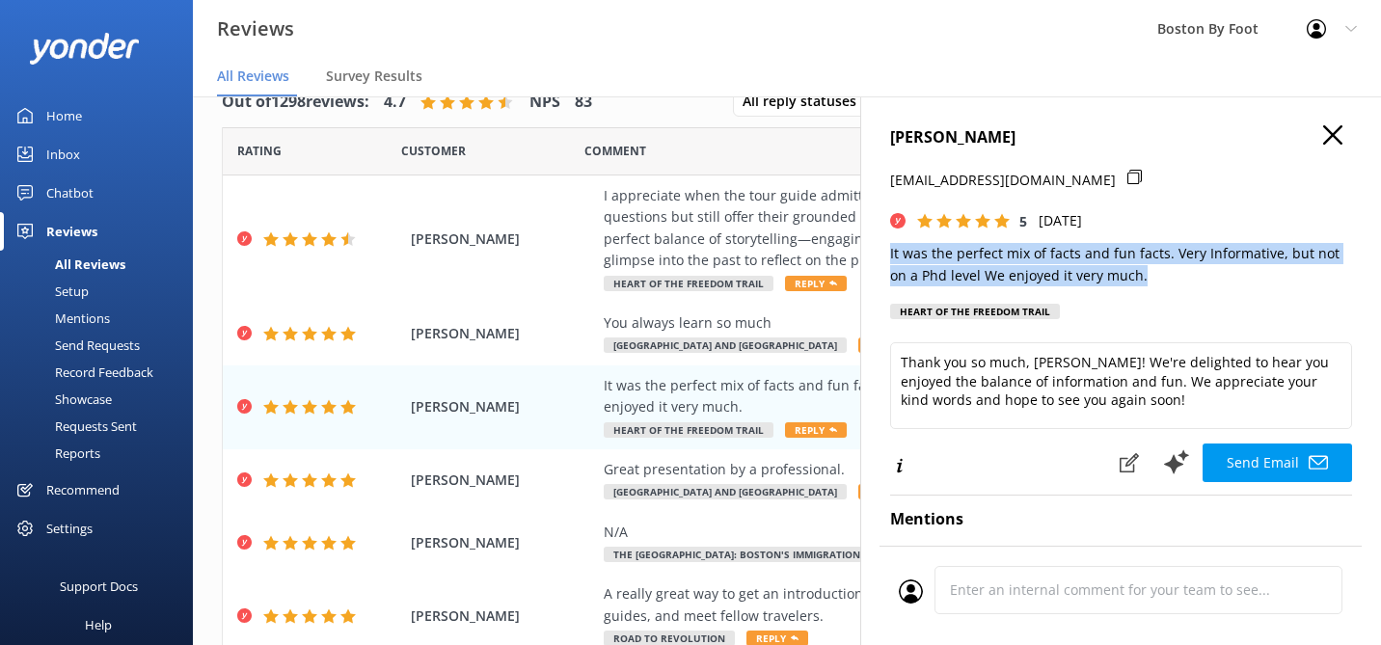
drag, startPoint x: 1171, startPoint y: 274, endPoint x: 865, endPoint y: 255, distance: 306.4
click at [865, 255] on div "[PERSON_NAME] [EMAIL_ADDRESS][DOMAIN_NAME] 5 [DATE] It was the perfect mix of f…" at bounding box center [1121, 418] width 521 height 645
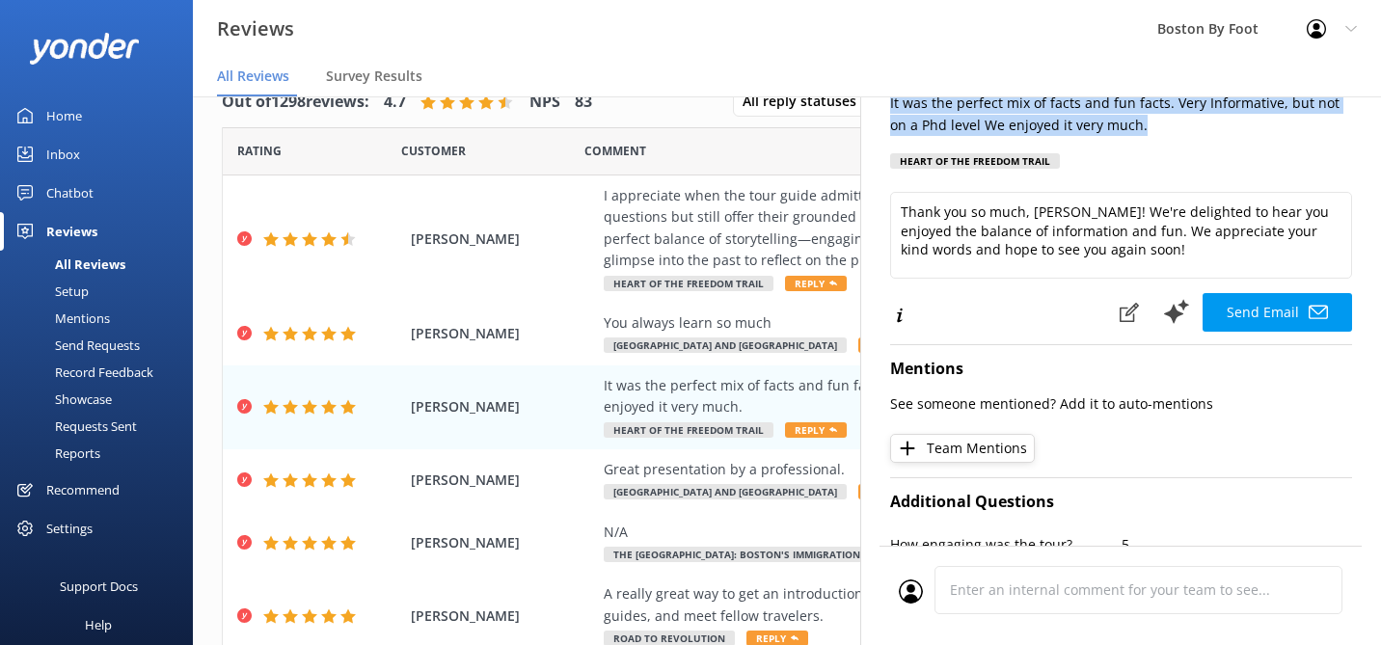
scroll to position [170, 0]
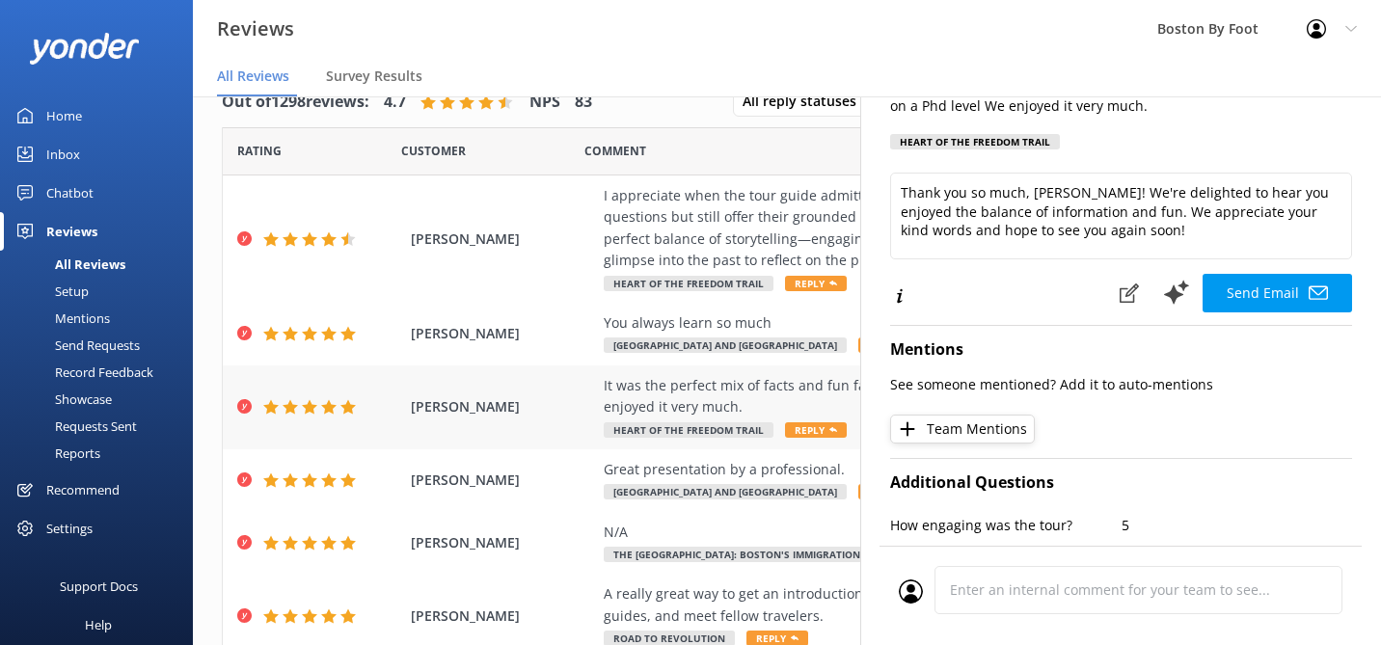
click at [680, 396] on div "It was the perfect mix of facts and fun facts. Very Informative, but not on a P…" at bounding box center [912, 396] width 617 height 43
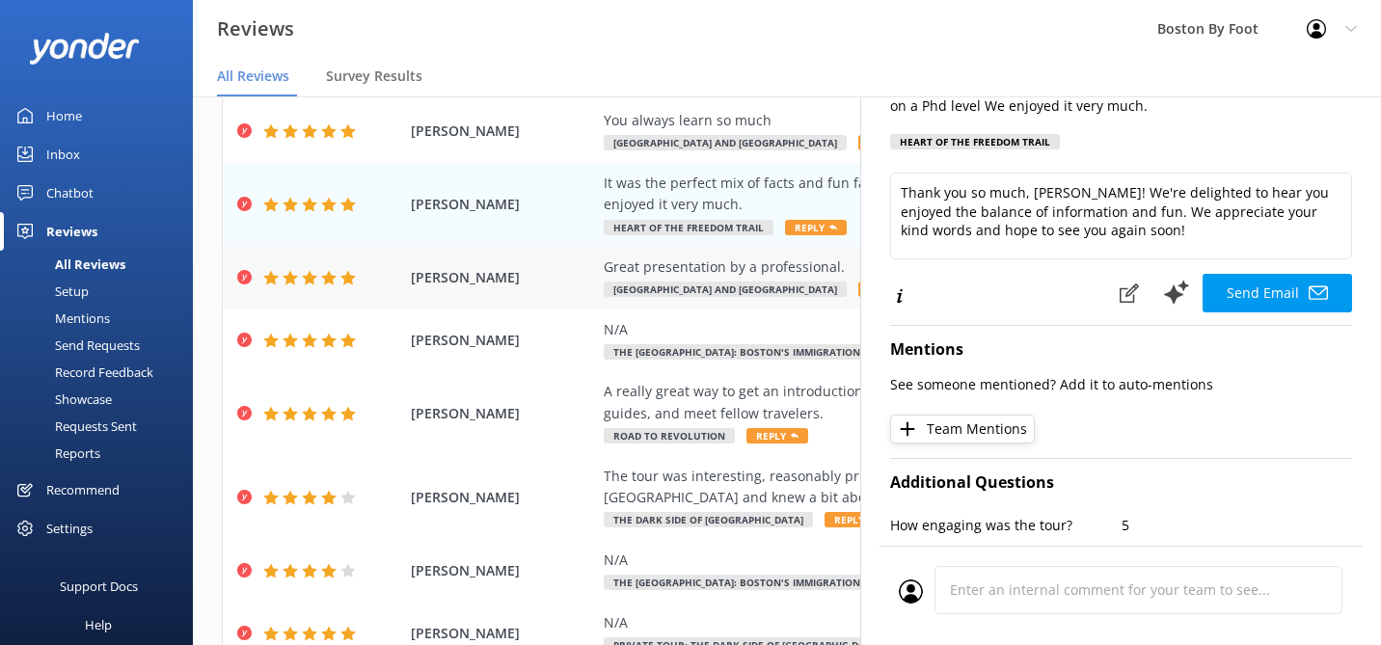
scroll to position [214, 0]
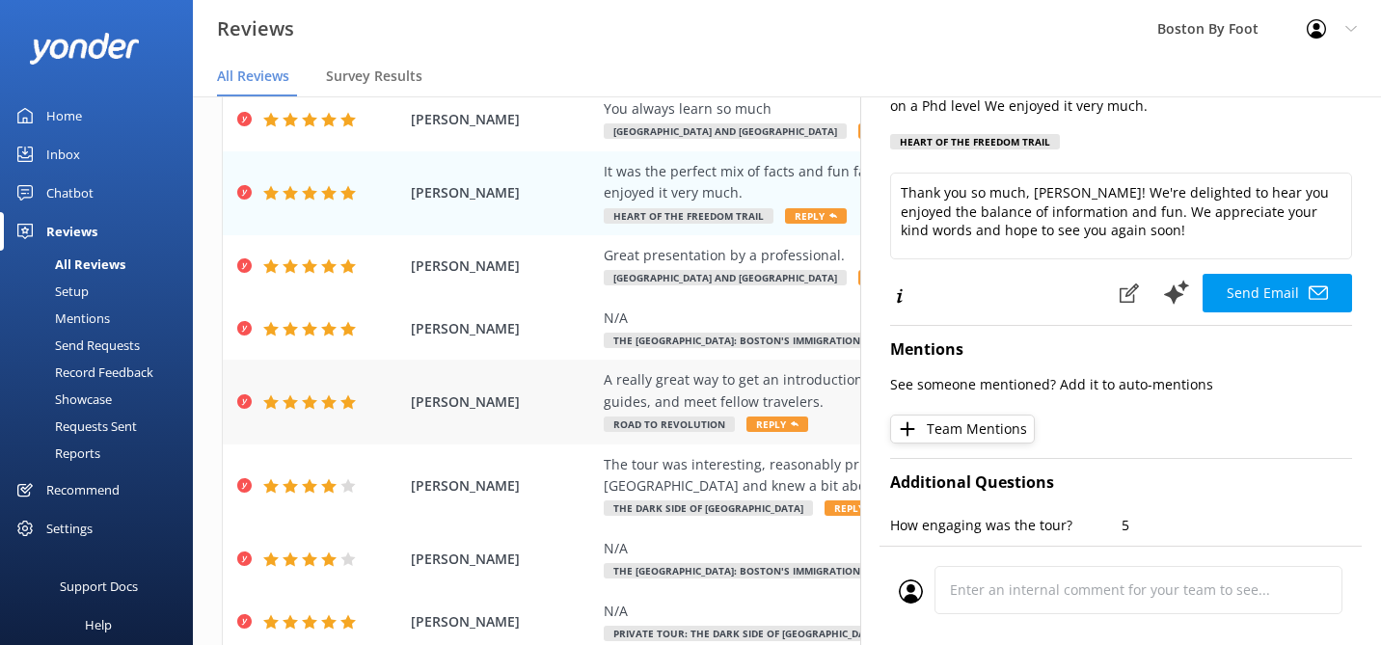
click at [679, 390] on div "A really great way to get an introduction to the City, learn a little history f…" at bounding box center [912, 390] width 617 height 43
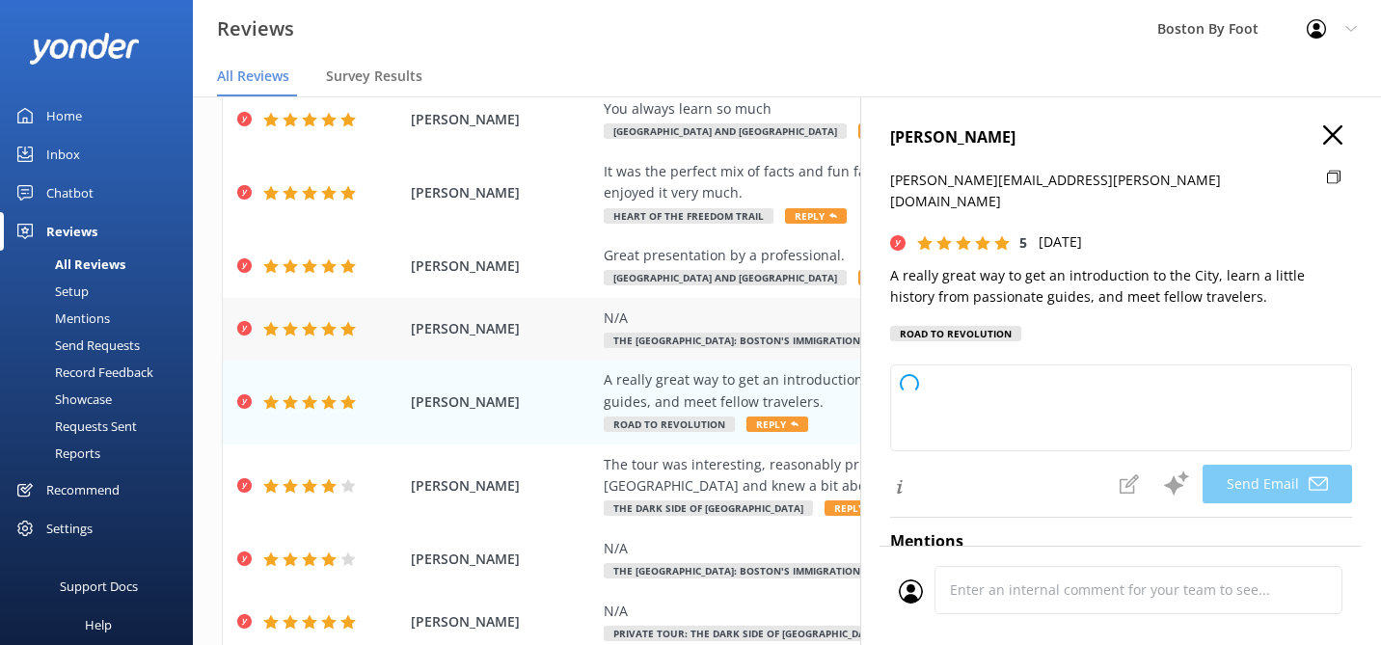
type textarea "Thank you so much, [PERSON_NAME]! We're thrilled you enjoyed the tour and appre…"
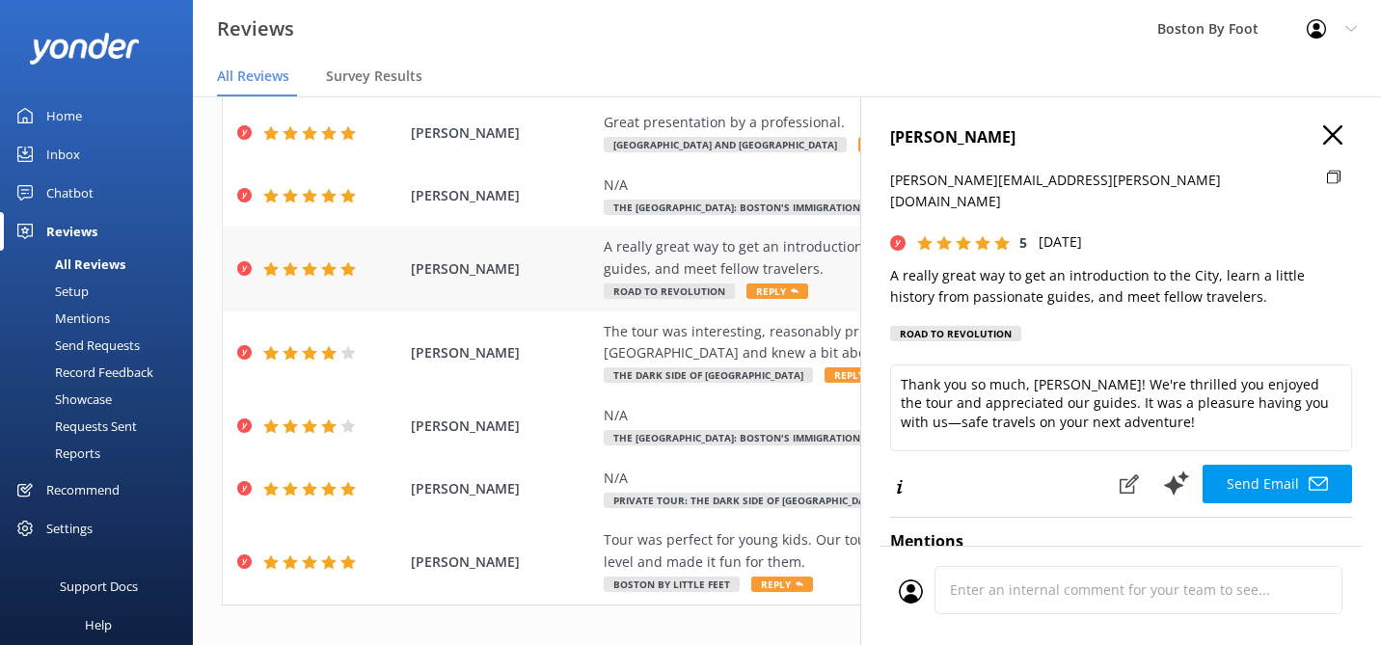
scroll to position [365, 0]
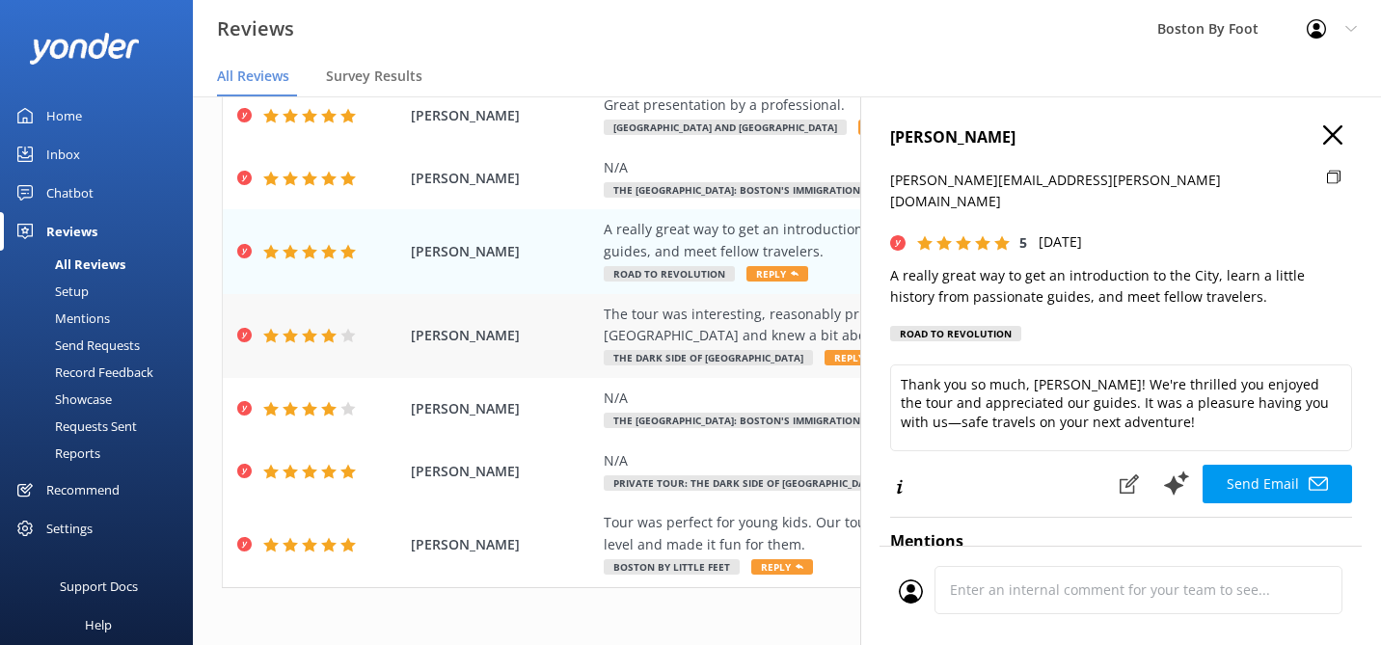
click at [682, 326] on div "The tour was interesting, reasonably priced. I think we enjoyed it more because…" at bounding box center [912, 325] width 617 height 43
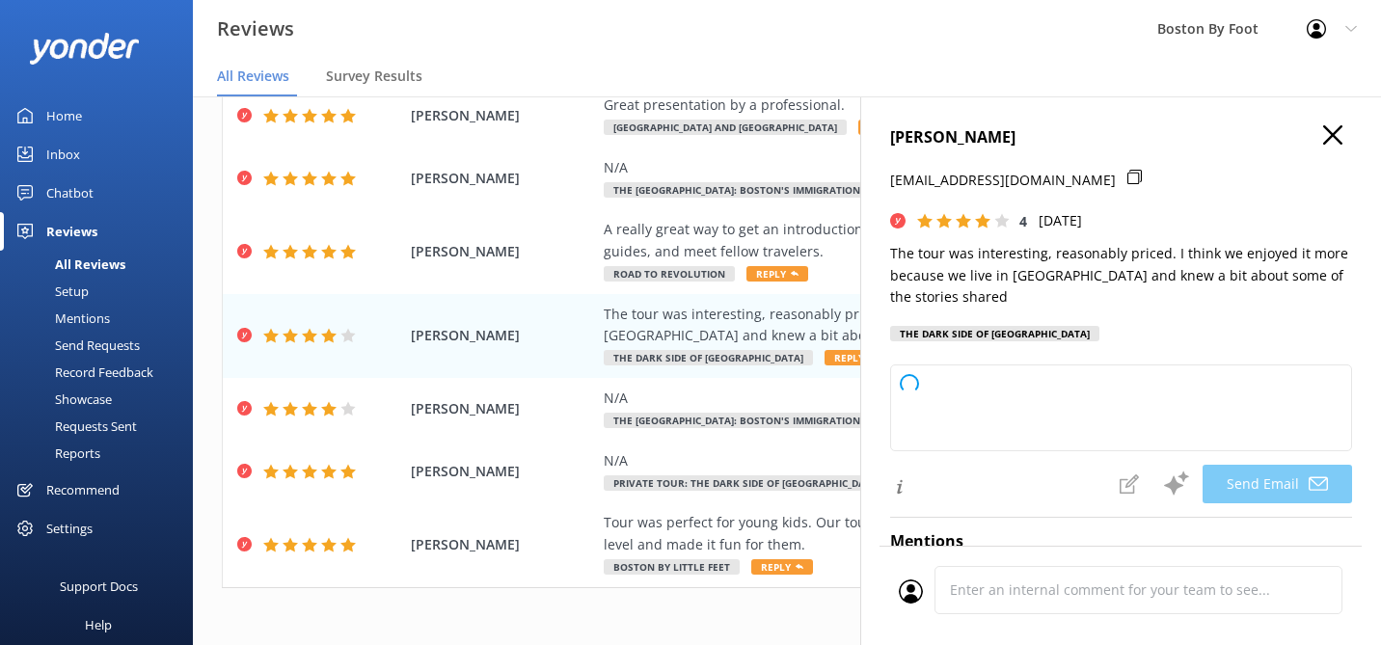
type textarea "Thank you for your feedback, [PERSON_NAME]! We're glad you enjoyed the tour and…"
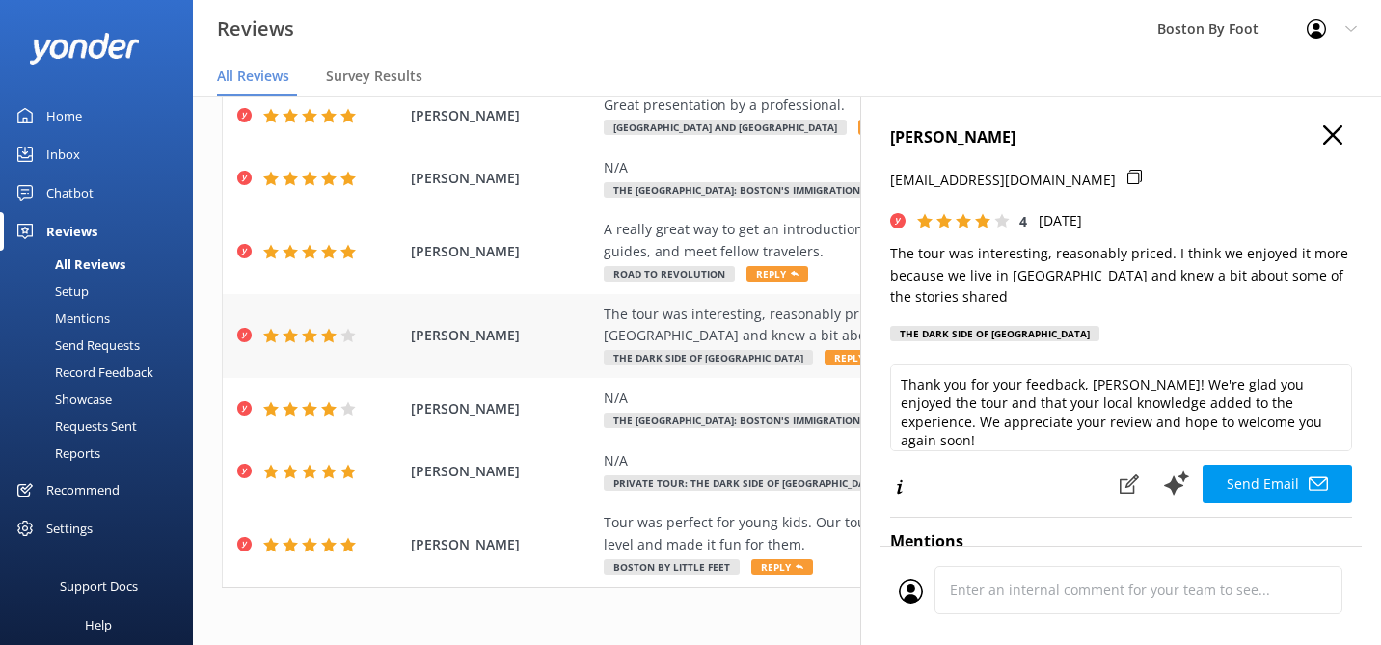
scroll to position [409, 0]
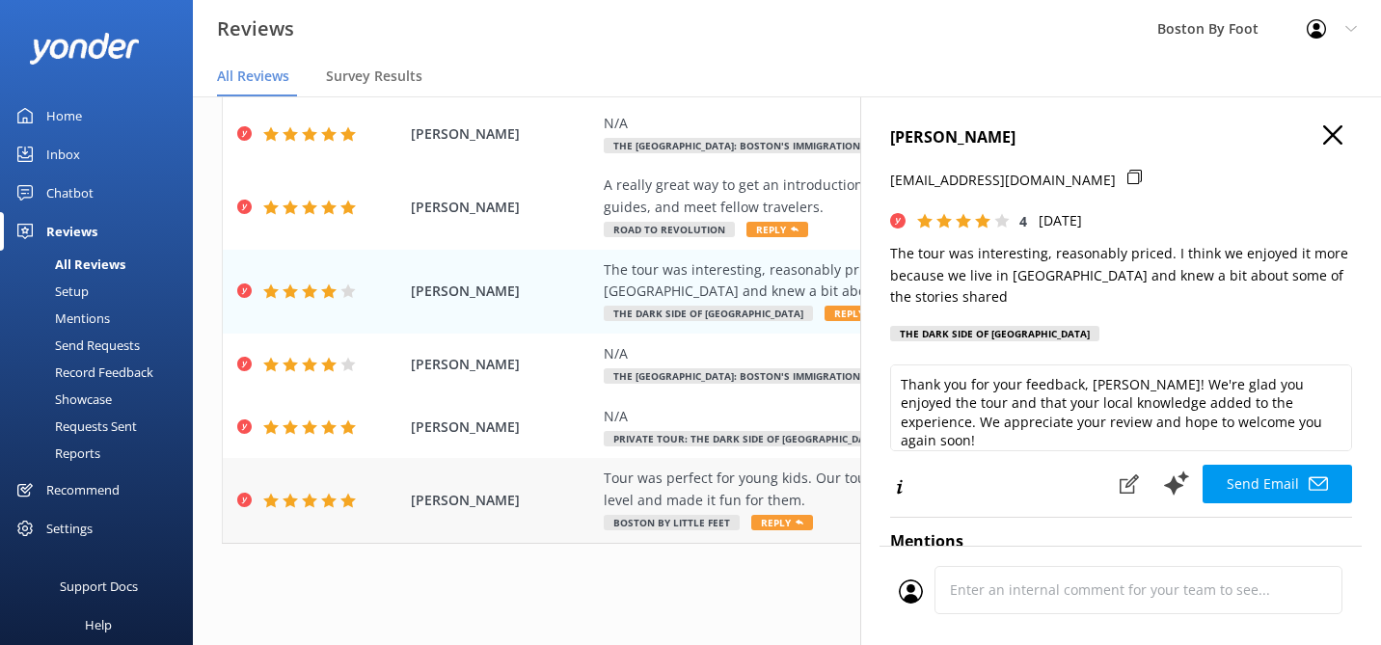
click at [674, 490] on div "Tour was perfect for young kids. Our tour guide, [PERSON_NAME], explained every…" at bounding box center [912, 489] width 617 height 43
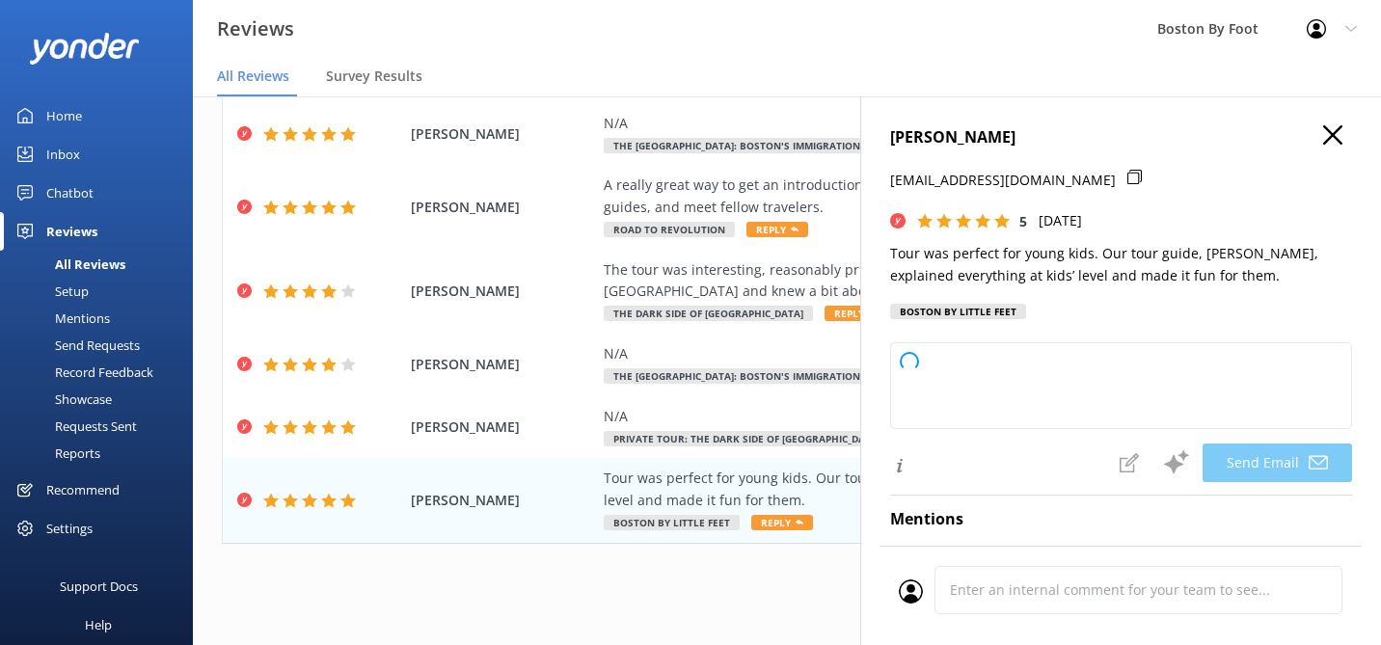
type textarea "Thank you so much, [PERSON_NAME]! We're thrilled to hear your family had a grea…"
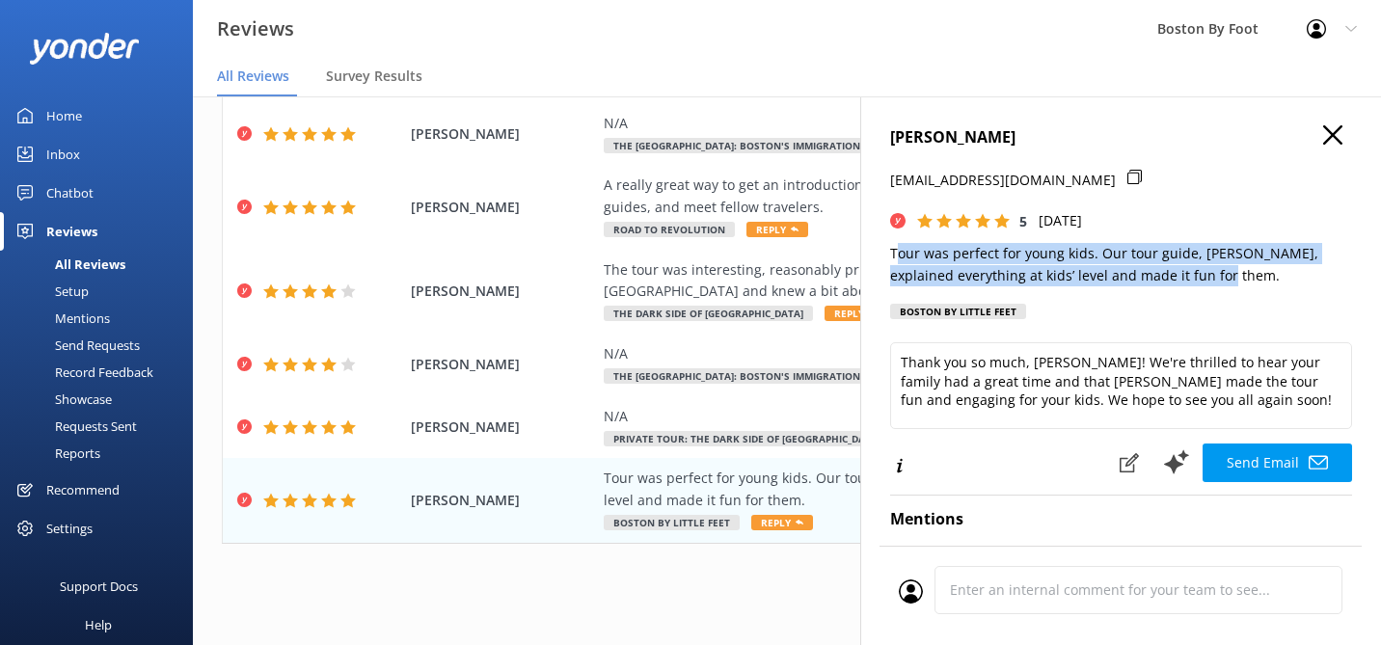
drag, startPoint x: 1230, startPoint y: 281, endPoint x: 894, endPoint y: 255, distance: 336.7
click at [894, 255] on p "Tour was perfect for young kids. Our tour guide, [PERSON_NAME], explained every…" at bounding box center [1121, 264] width 462 height 43
click at [1113, 254] on p "Tour was perfect for young kids. Our tour guide, [PERSON_NAME], explained every…" at bounding box center [1121, 264] width 462 height 43
drag, startPoint x: 1215, startPoint y: 275, endPoint x: 879, endPoint y: 251, distance: 336.6
click at [879, 251] on div "[PERSON_NAME] [PERSON_NAME][EMAIL_ADDRESS][DOMAIN_NAME] 5 [DATE] Tour was perfe…" at bounding box center [1121, 418] width 521 height 645
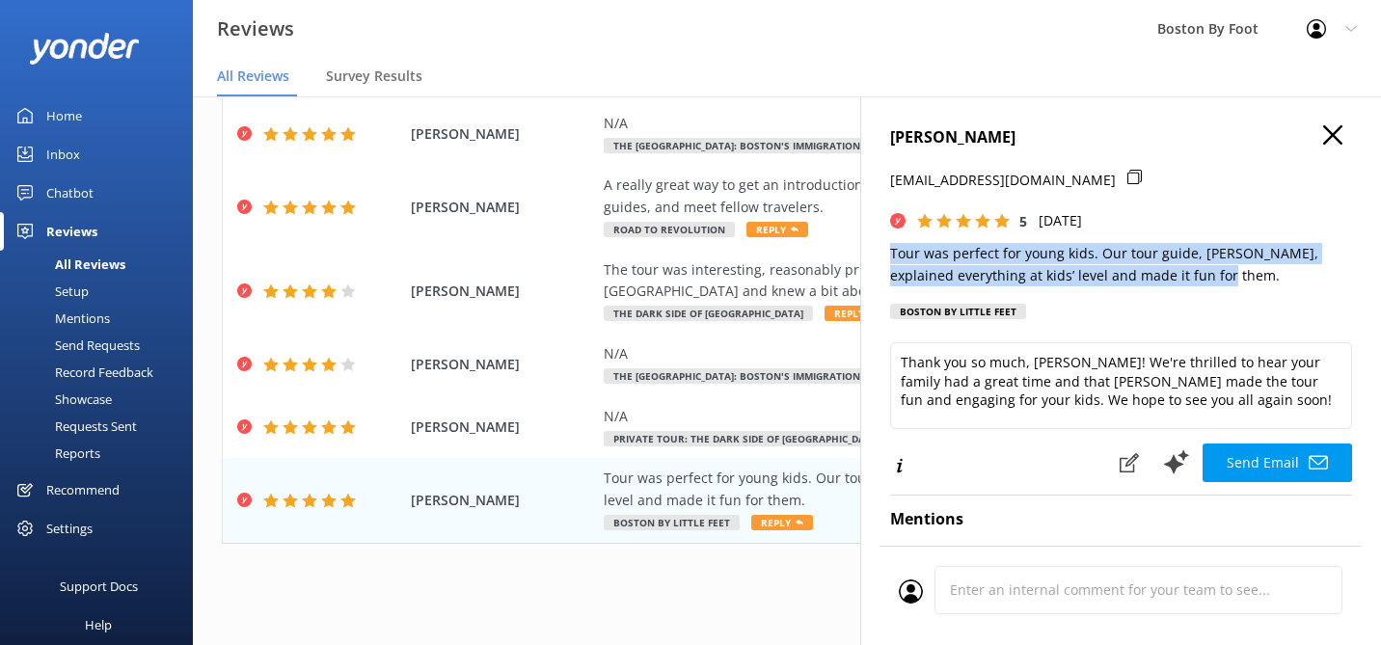
copy p "Tour was perfect for young kids. Our tour guide, [PERSON_NAME], explained every…"
click at [1339, 134] on icon "button" at bounding box center [1333, 134] width 19 height 19
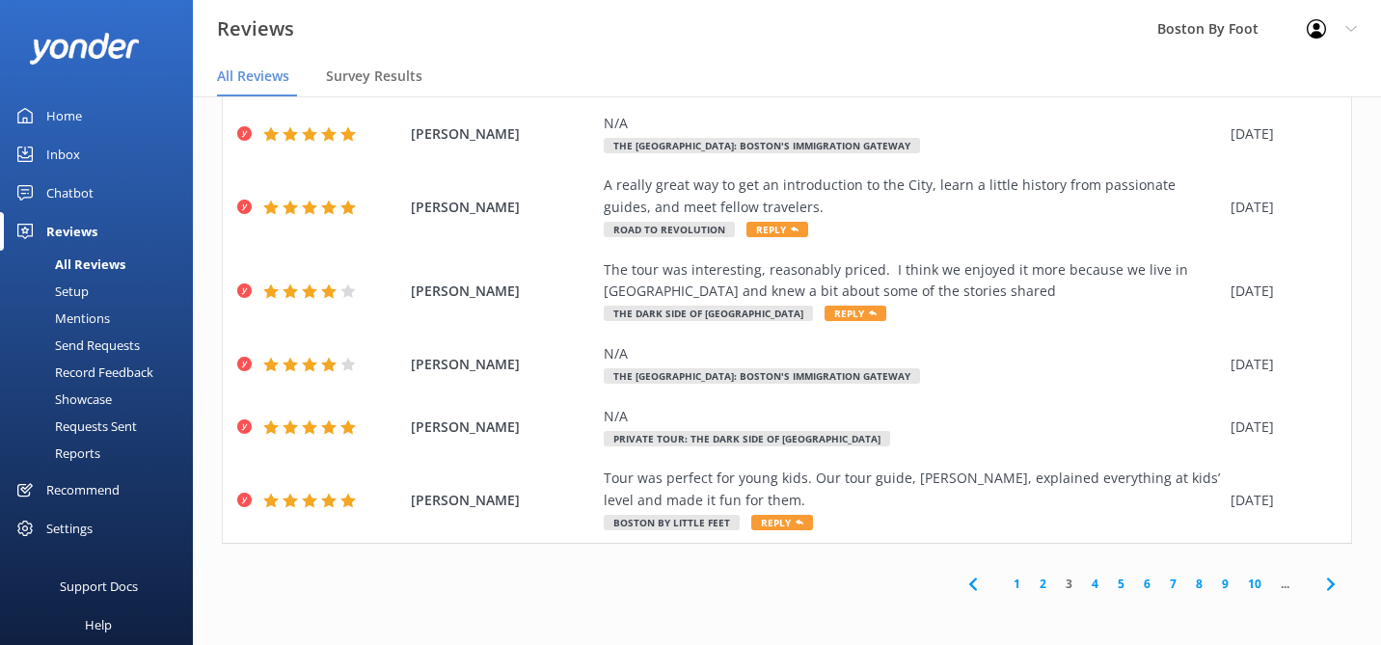
click at [1096, 584] on link "4" at bounding box center [1095, 584] width 26 height 18
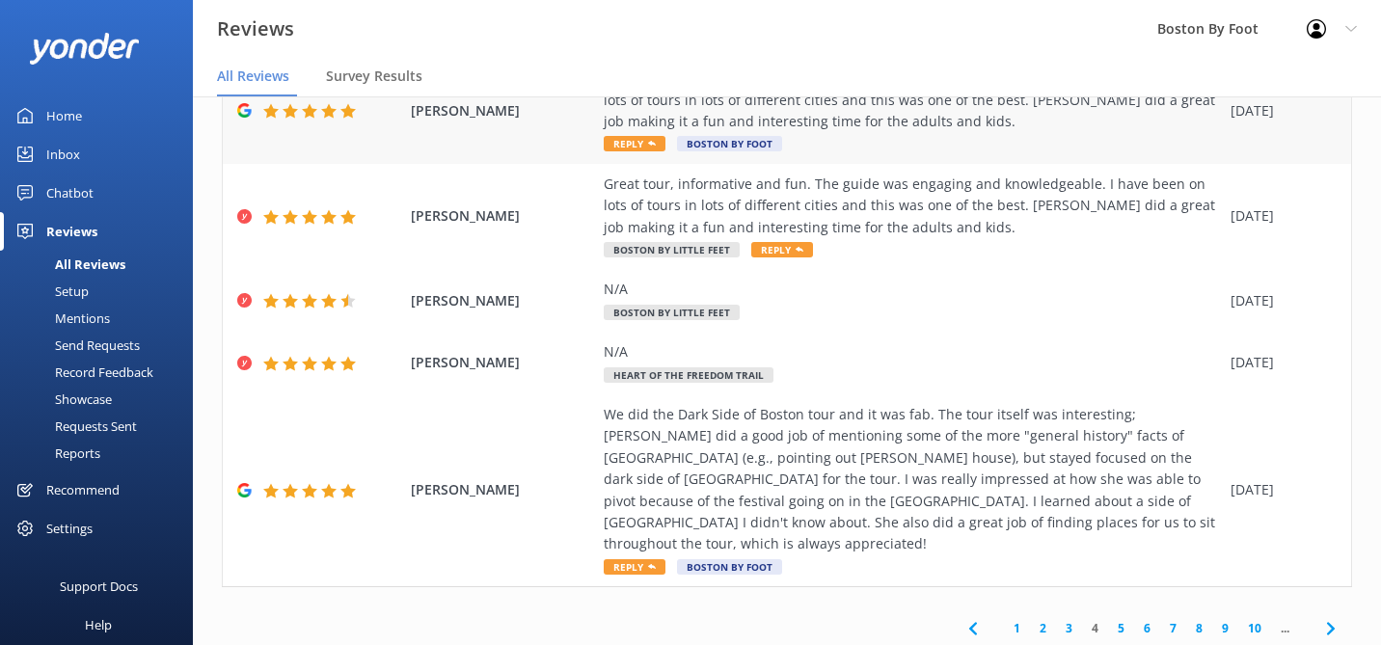
scroll to position [559, 0]
click at [1123, 620] on link "5" at bounding box center [1121, 629] width 26 height 18
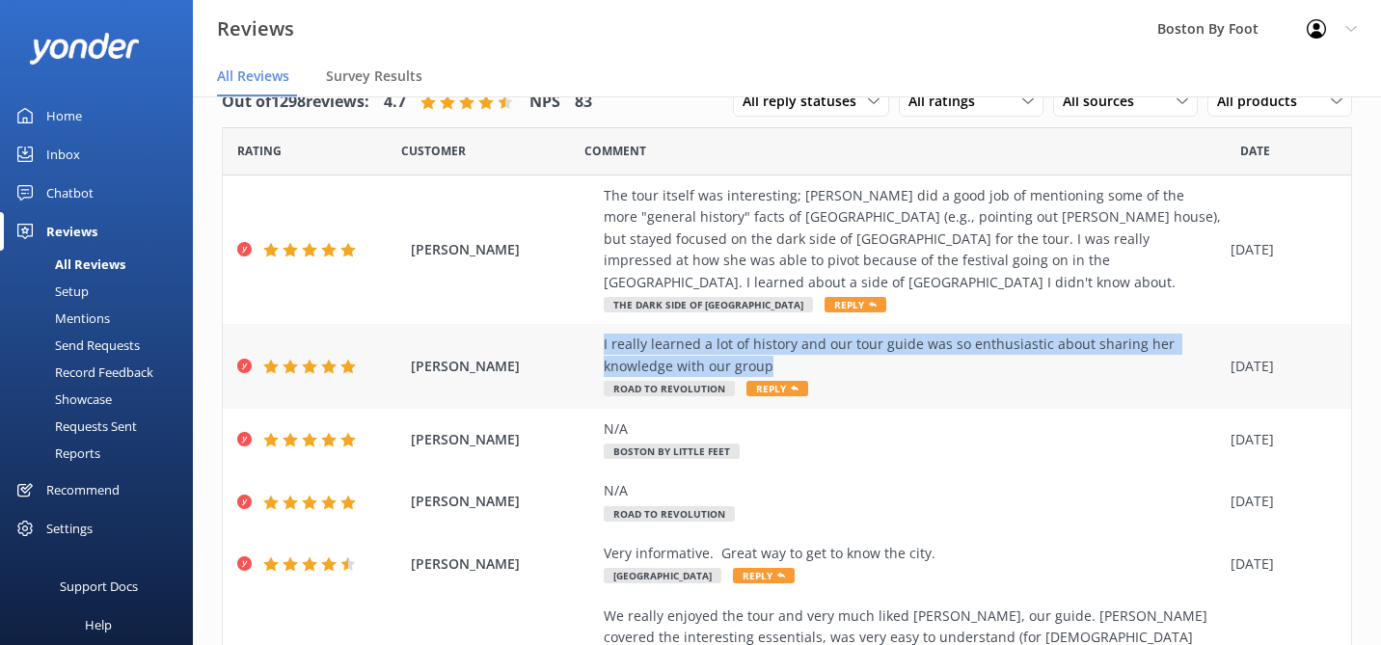
drag, startPoint x: 796, startPoint y: 342, endPoint x: 586, endPoint y: 315, distance: 211.9
click at [586, 324] on div "[PERSON_NAME] I really learned a lot of history and our tour guide was so enthu…" at bounding box center [787, 366] width 1129 height 84
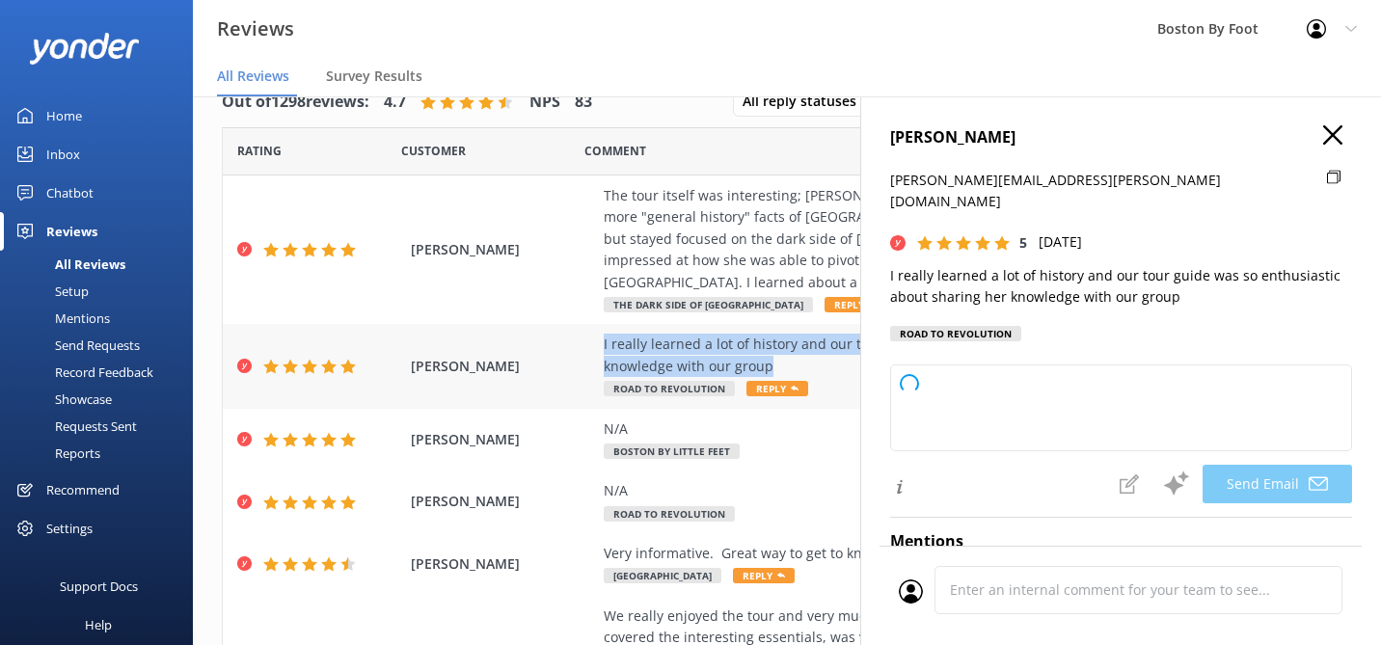
copy div "I really learned a lot of history and our tour guide was so enthusiastic about …"
type textarea "Thank you so much for your wonderful review, [PERSON_NAME]! We're delighted to …"
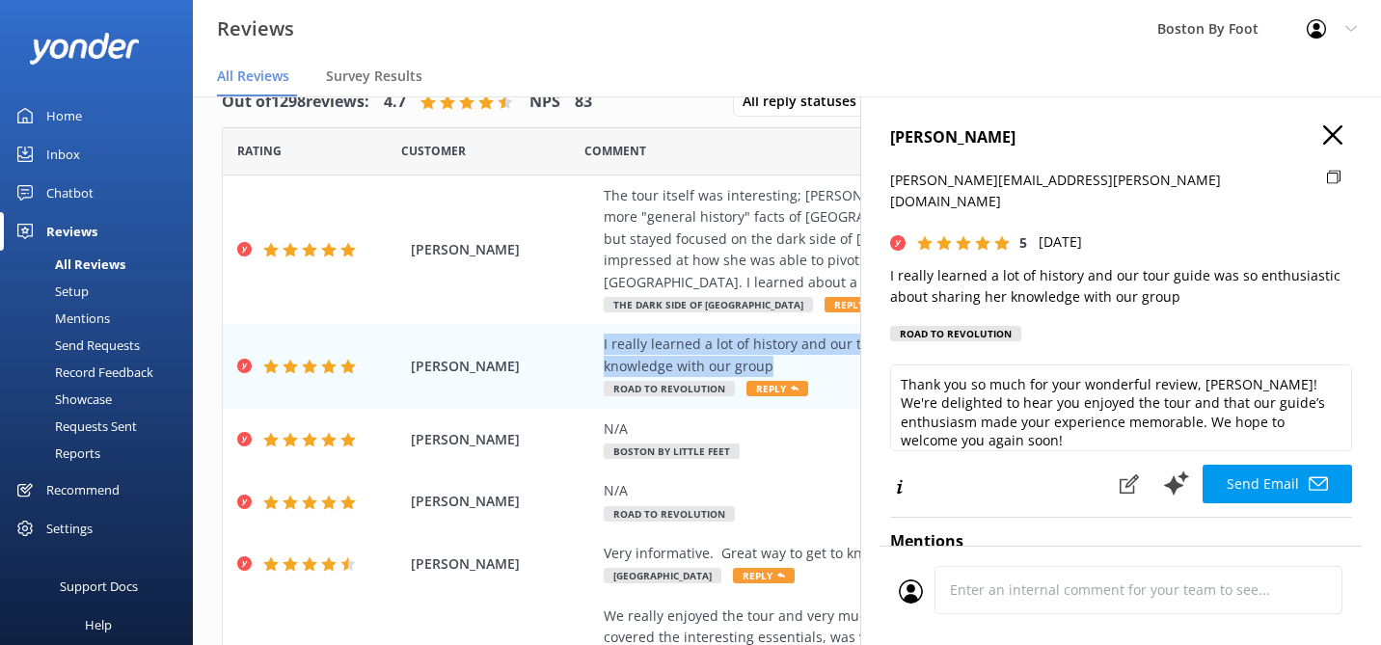
click at [1337, 138] on icon "button" at bounding box center [1333, 134] width 19 height 19
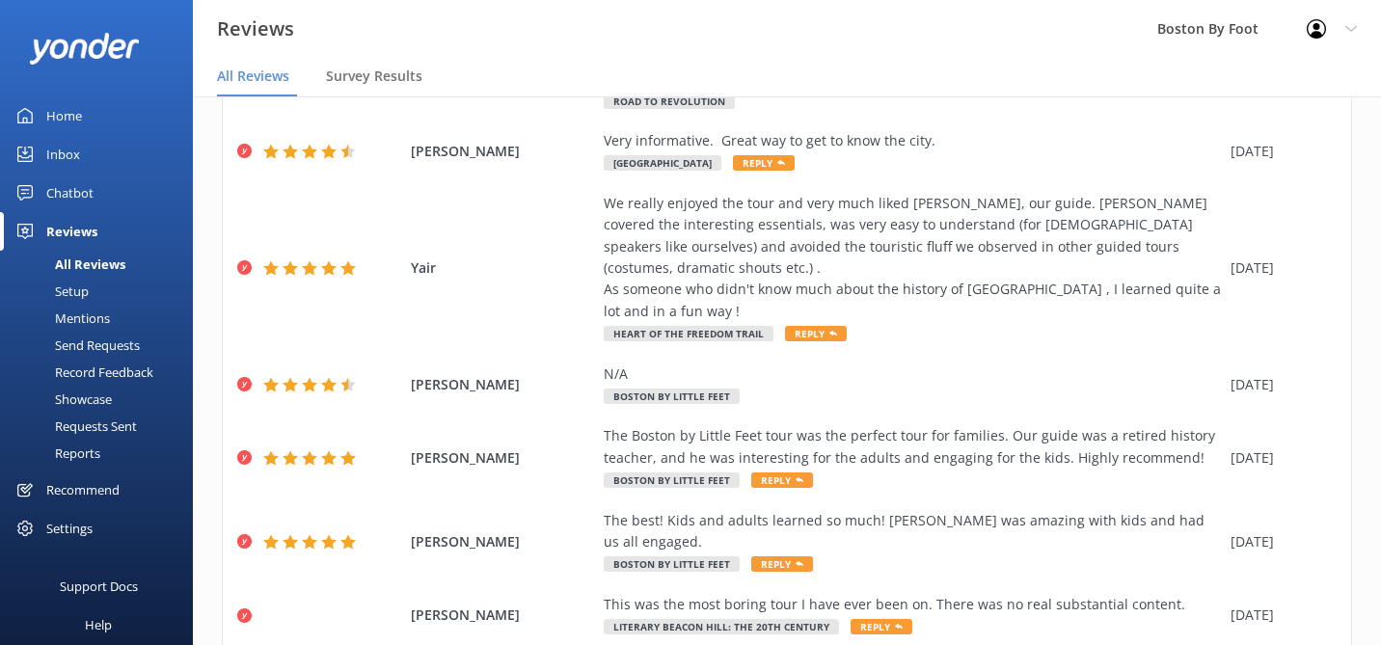
scroll to position [39, 0]
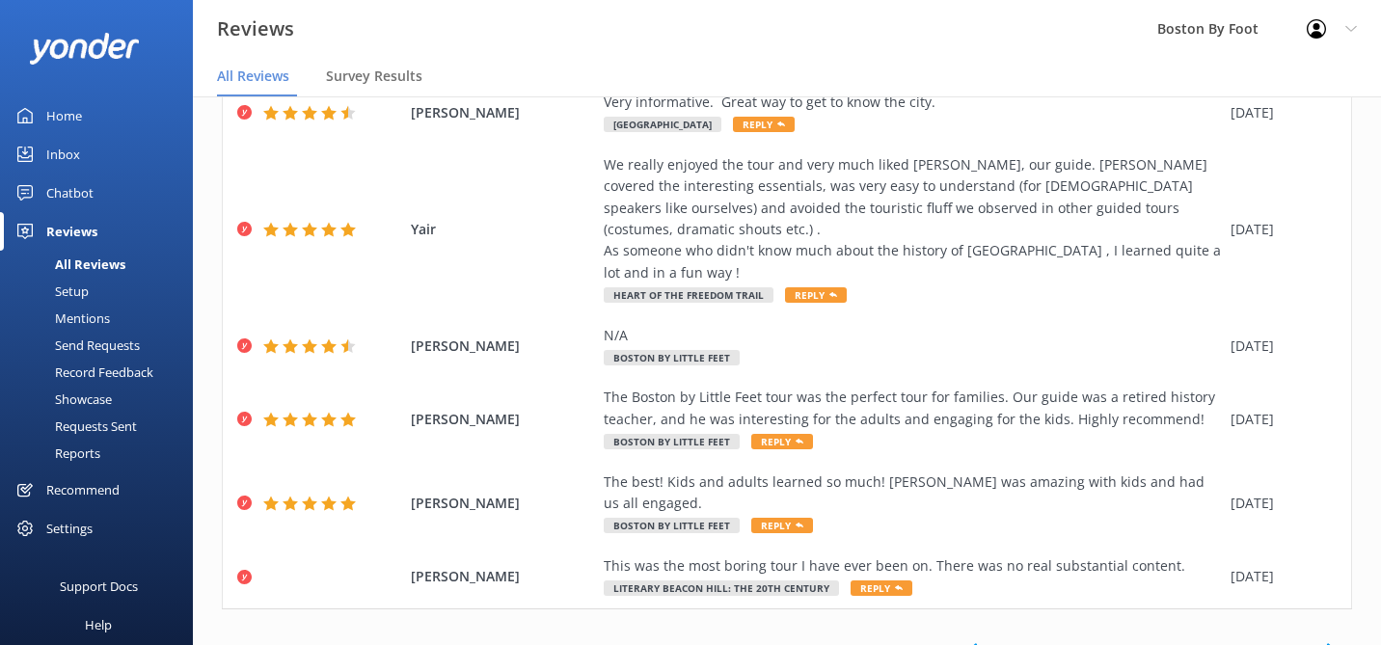
click at [1091, 641] on link "4" at bounding box center [1095, 650] width 26 height 18
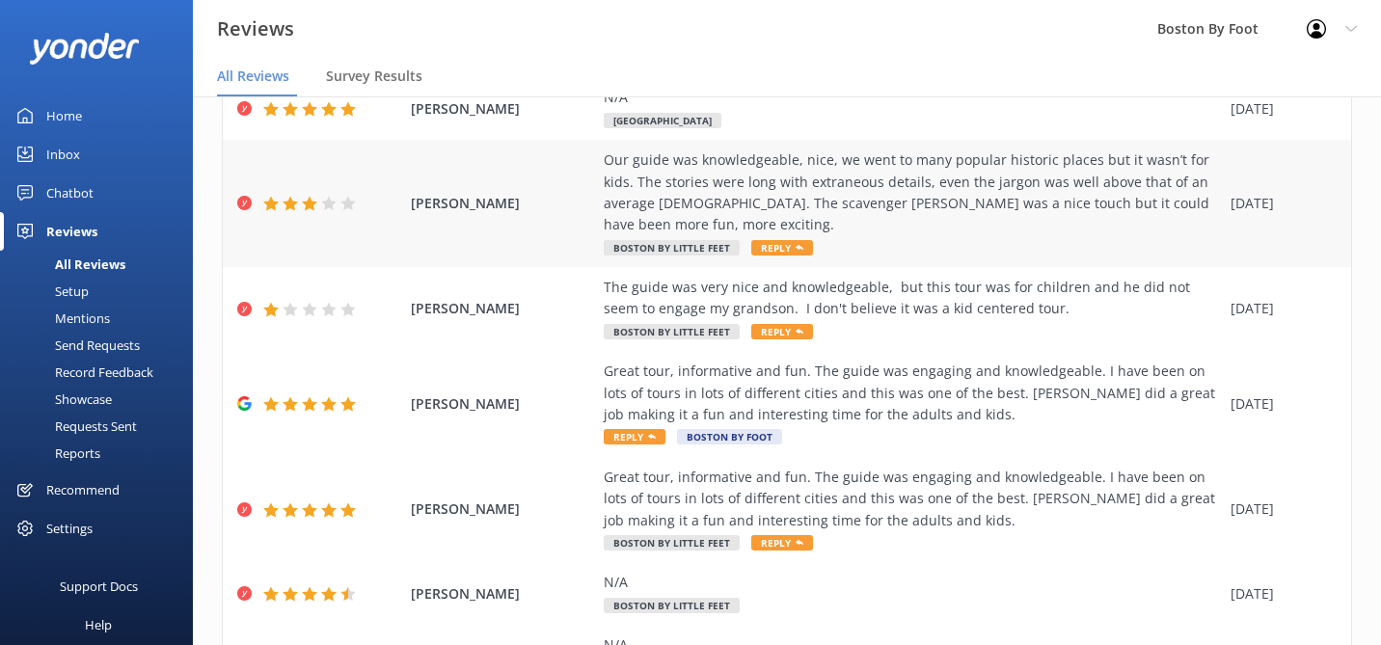
scroll to position [560, 0]
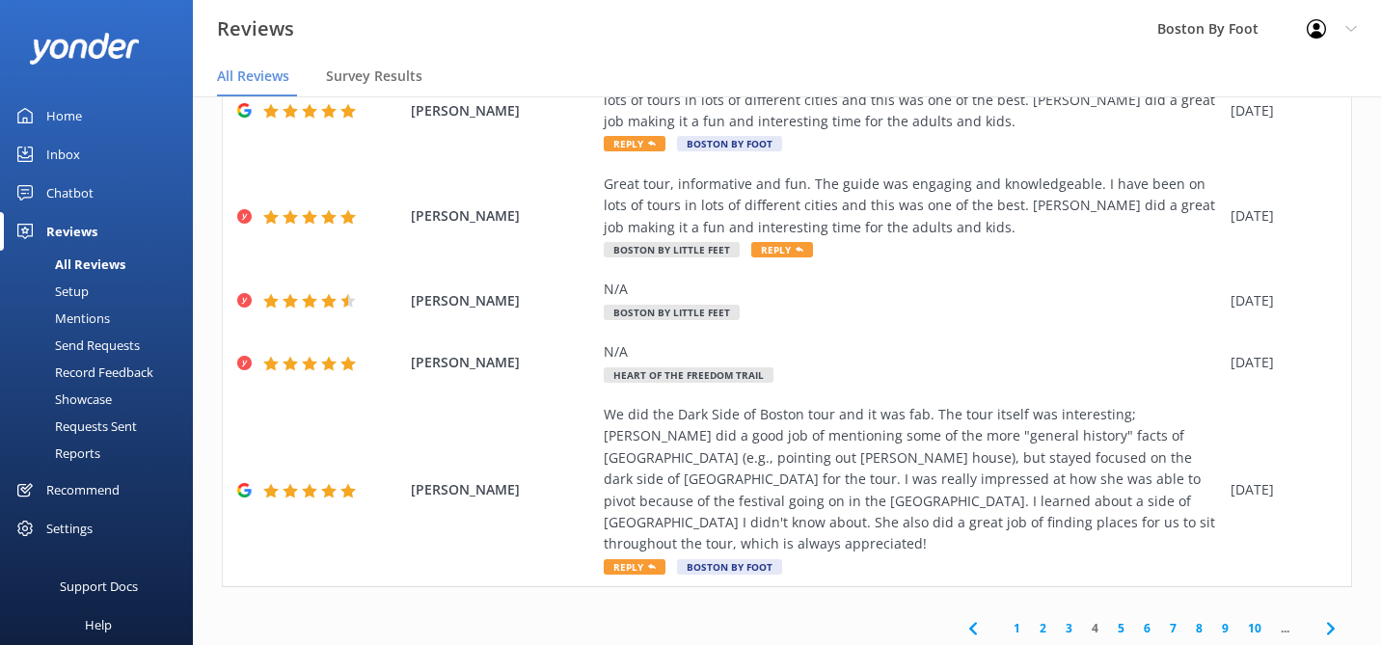
click at [1072, 619] on link "3" at bounding box center [1069, 628] width 26 height 18
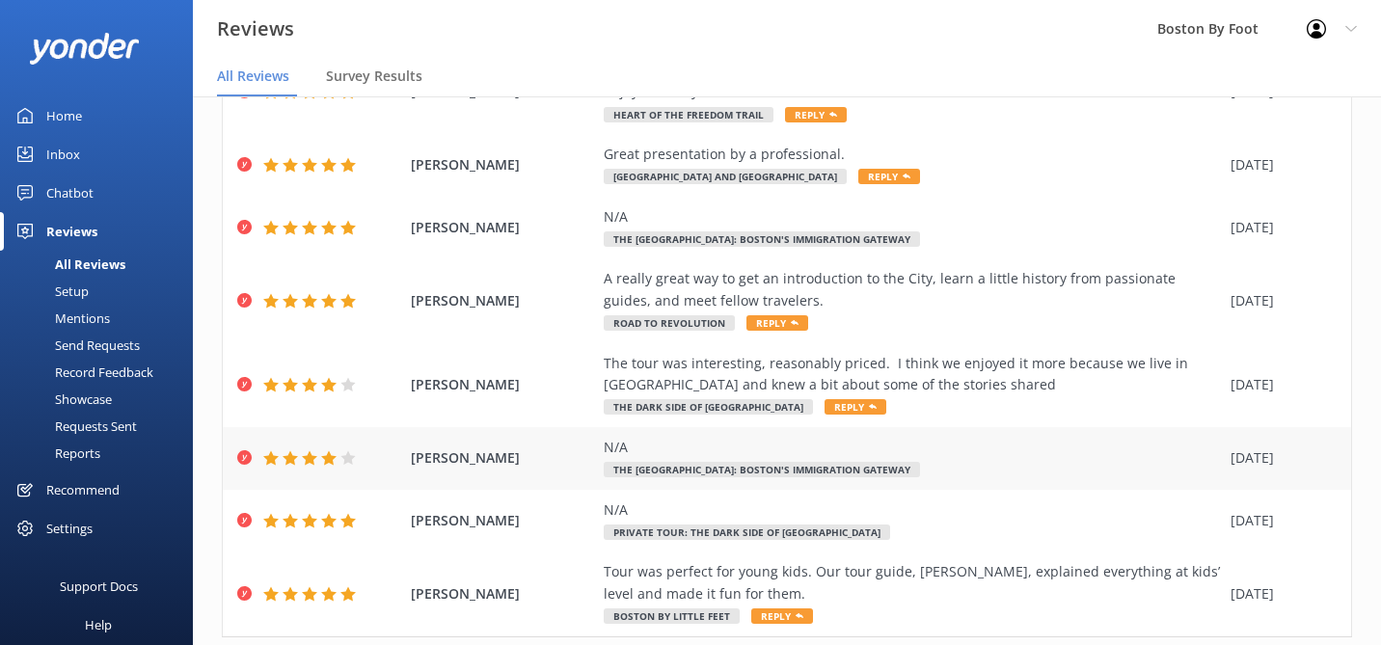
scroll to position [409, 0]
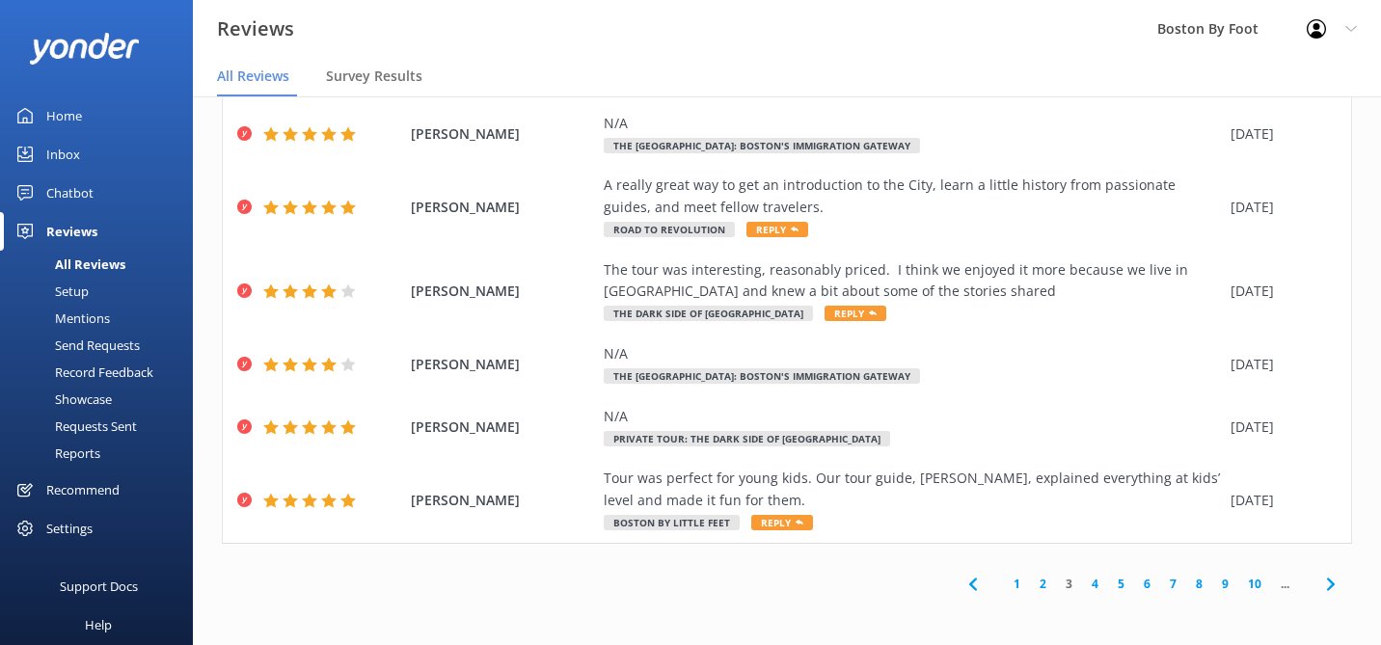
click at [1043, 587] on link "2" at bounding box center [1043, 584] width 26 height 18
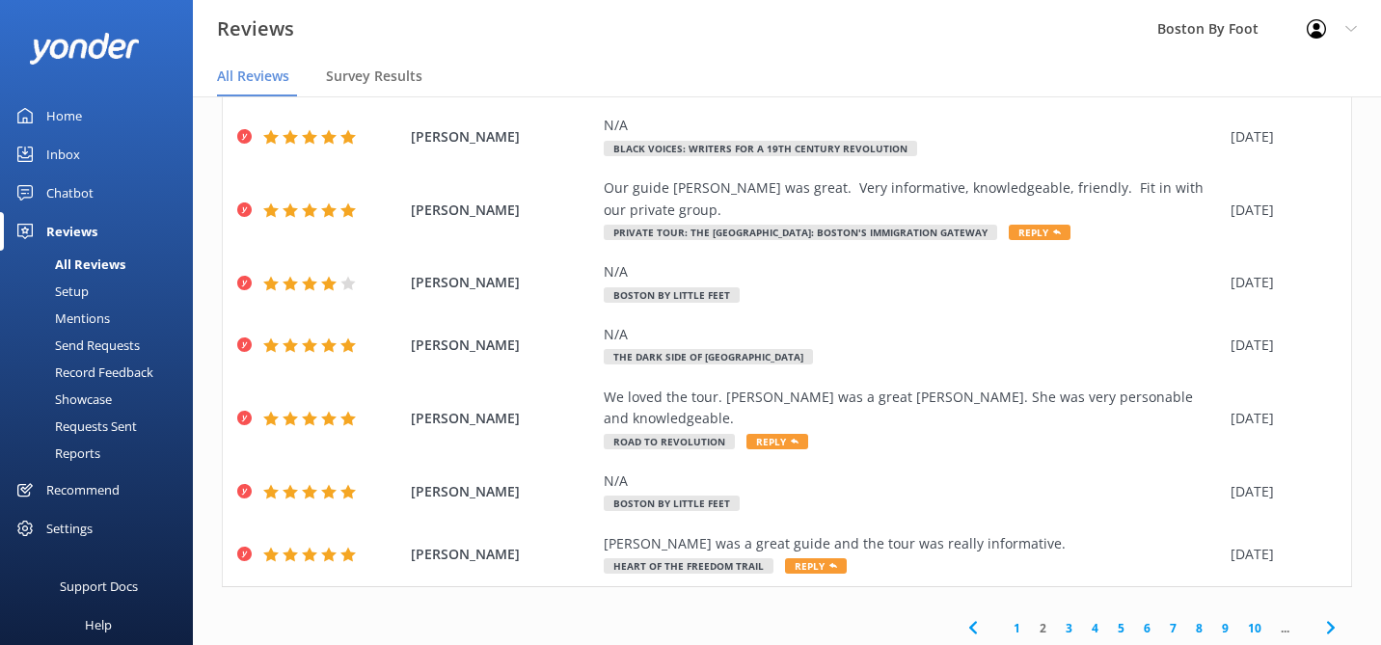
scroll to position [256, 0]
